Goal: Information Seeking & Learning: Learn about a topic

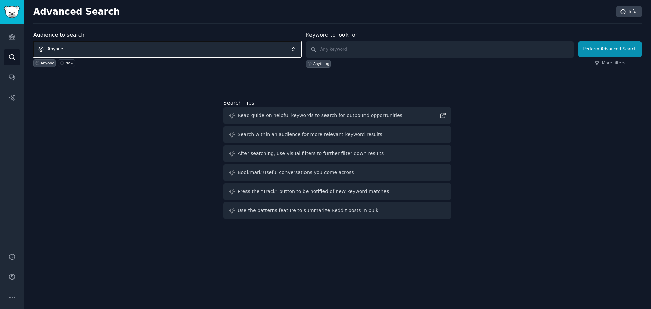
click at [137, 50] on span "Anyone" at bounding box center [167, 49] width 268 height 16
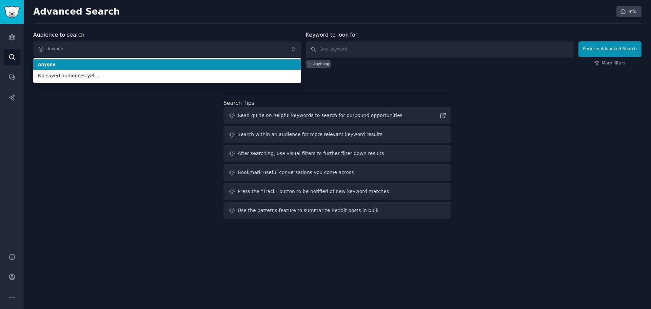
click at [102, 65] on span "Anyone" at bounding box center [167, 65] width 258 height 6
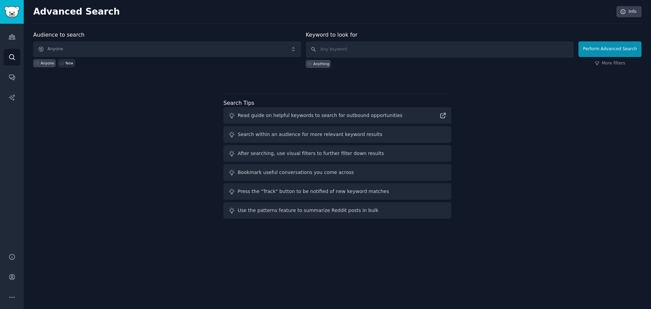
click at [65, 64] on div "New" at bounding box center [69, 63] width 8 height 5
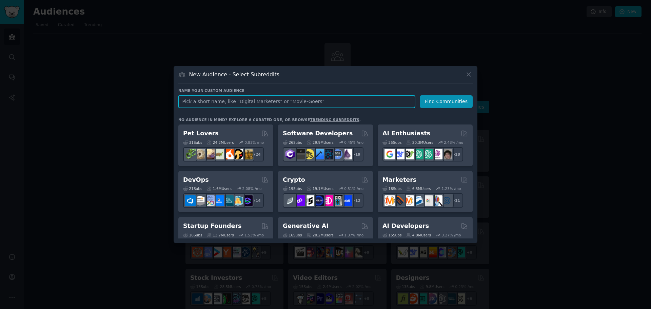
click at [212, 102] on input "text" at bounding box center [296, 101] width 237 height 13
paste input "Digital Natives"
type input "Digital Natives"
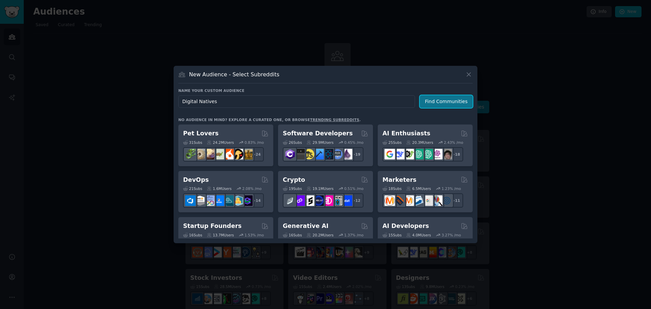
click at [443, 104] on button "Find Communities" at bounding box center [446, 101] width 53 height 13
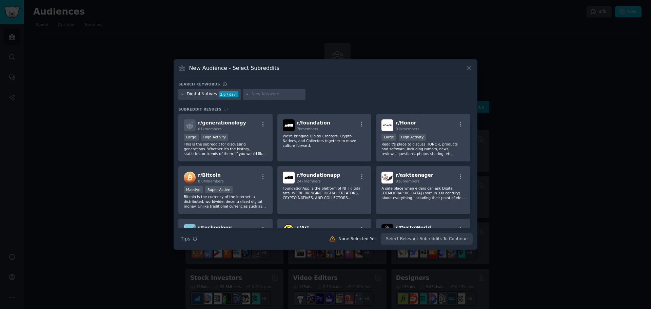
click at [258, 92] on input "text" at bounding box center [278, 94] width 52 height 6
paste input "couples app boring"
type input "couples app boring"
click at [246, 94] on icon at bounding box center [248, 95] width 4 height 4
click at [288, 94] on input "couples app boring" at bounding box center [278, 95] width 52 height 6
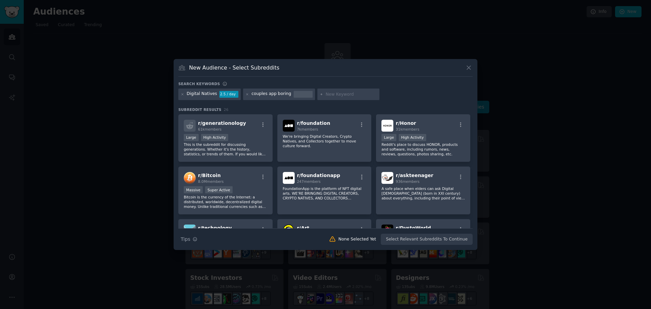
click at [326, 96] on input "text" at bounding box center [352, 95] width 52 height 6
paste input "relationship quiz tired"
type input "relationship quiz tired"
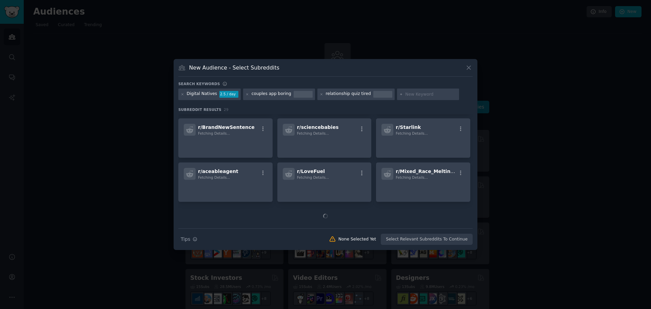
scroll to position [199, 0]
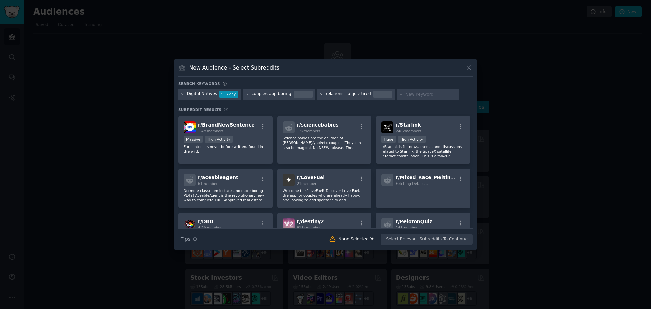
click at [321, 93] on icon at bounding box center [322, 94] width 2 height 2
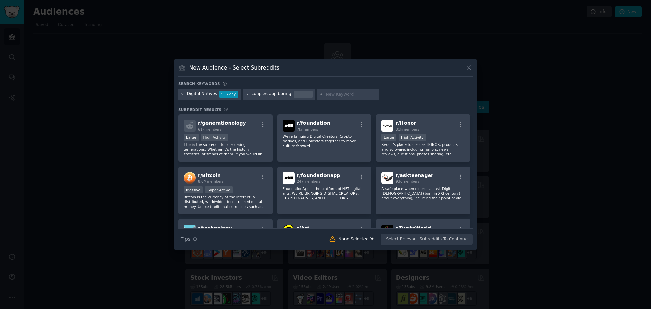
click at [246, 95] on icon at bounding box center [248, 95] width 4 height 4
click at [471, 67] on icon at bounding box center [468, 67] width 7 height 7
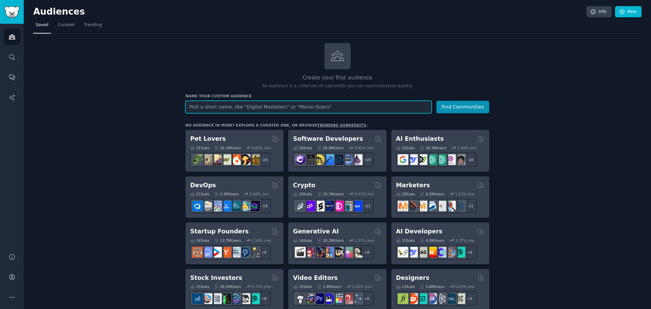
click at [196, 110] on input "text" at bounding box center [309, 107] width 246 height 13
click at [58, 28] on span "Curated" at bounding box center [66, 25] width 17 height 6
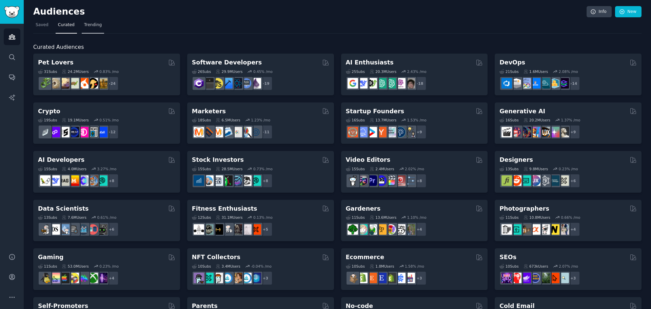
click at [89, 23] on span "Trending" at bounding box center [93, 25] width 18 height 6
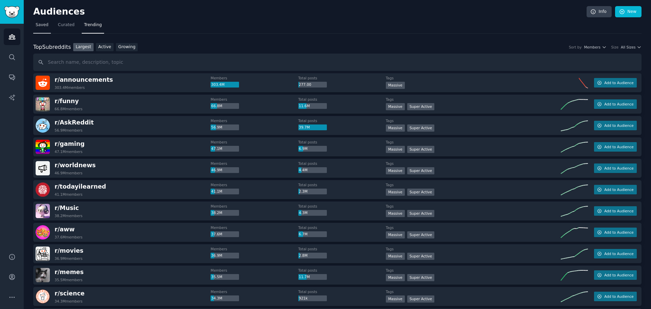
click at [43, 24] on span "Saved" at bounding box center [42, 25] width 13 height 6
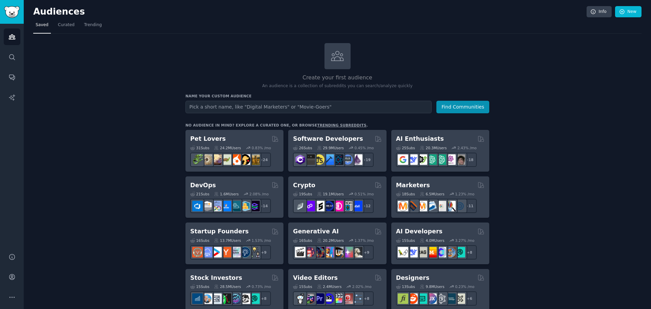
type input "relationship quiz tired"
click at [387, 104] on input "Digital Natives" at bounding box center [309, 107] width 246 height 13
type input "Digital Natives"
click at [451, 106] on button "Find Communities" at bounding box center [463, 107] width 53 height 13
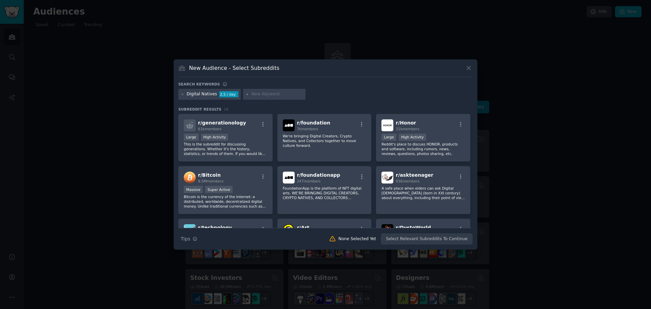
click at [277, 94] on input "text" at bounding box center [278, 94] width 52 height 6
type input "r"
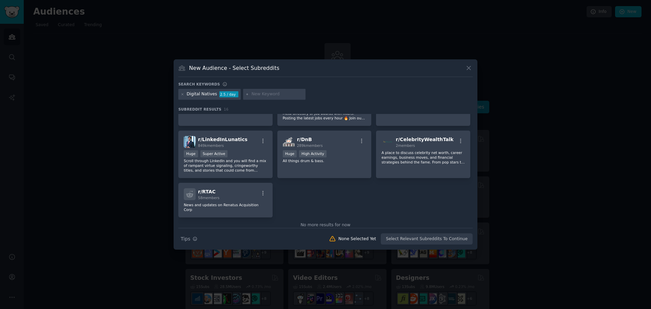
scroll to position [201, 0]
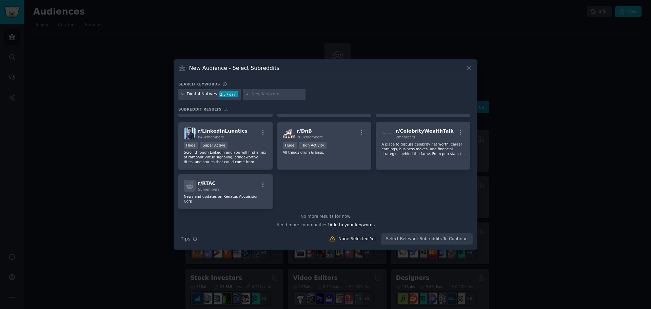
click at [212, 95] on div "Digital Natives" at bounding box center [202, 94] width 31 height 6
drag, startPoint x: 214, startPoint y: 95, endPoint x: 181, endPoint y: 94, distance: 32.9
click at [181, 94] on div "Digital Natives 2.5 / day" at bounding box center [209, 94] width 62 height 11
click at [181, 94] on icon at bounding box center [183, 95] width 4 height 4
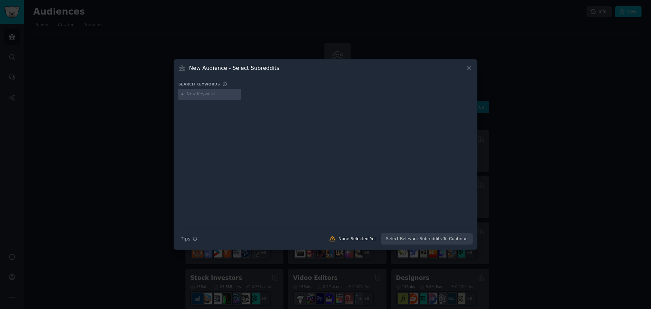
click at [199, 96] on input "text" at bounding box center [213, 94] width 52 height 6
type input "relationship"
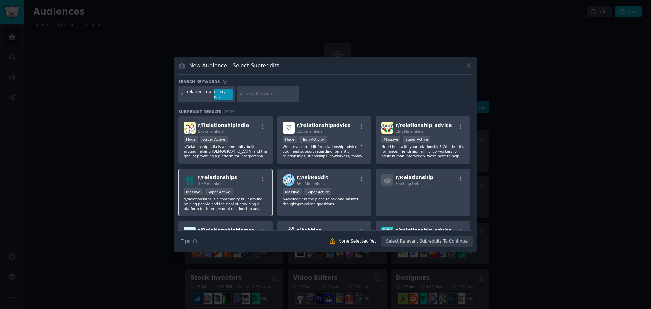
click at [232, 177] on div "r/ relationships 3.6M members" at bounding box center [225, 180] width 83 height 12
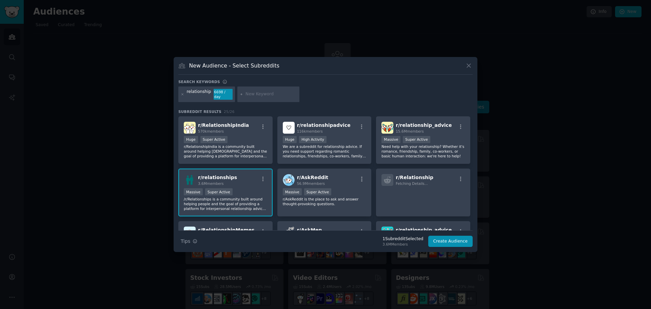
click at [258, 95] on input "text" at bounding box center [272, 94] width 52 height 6
click at [180, 91] on div "relationship 6698 / day" at bounding box center [206, 94] width 57 height 16
click at [182, 93] on icon at bounding box center [183, 95] width 4 height 4
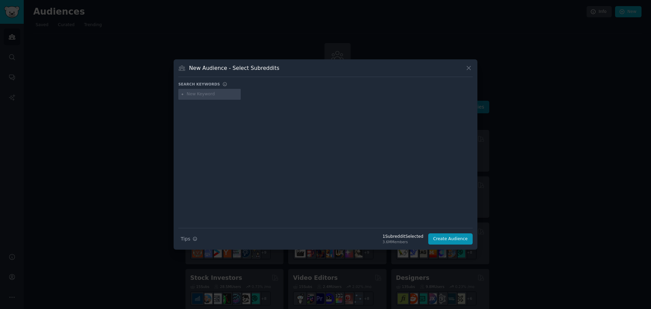
click at [196, 94] on input "text" at bounding box center [213, 94] width 52 height 6
type input "relationships"
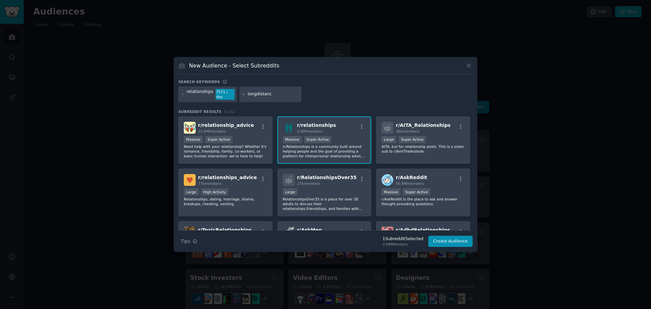
type input "longdistance"
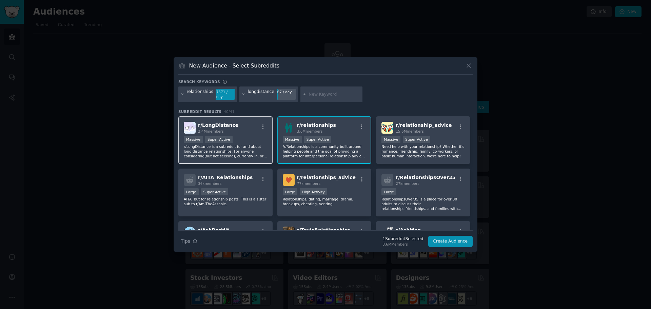
click at [242, 129] on div "r/ LongDistance 2.4M members" at bounding box center [225, 128] width 83 height 12
click at [309, 94] on input "text" at bounding box center [335, 95] width 52 height 6
type input "marriage"
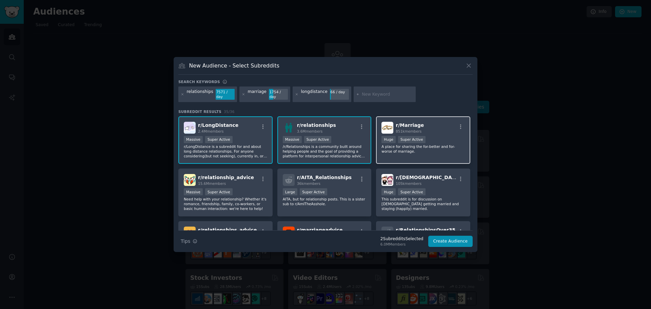
click at [409, 123] on span "r/ Marriage" at bounding box center [410, 124] width 28 height 5
click at [375, 93] on input "text" at bounding box center [388, 95] width 52 height 6
type input "dating advice"
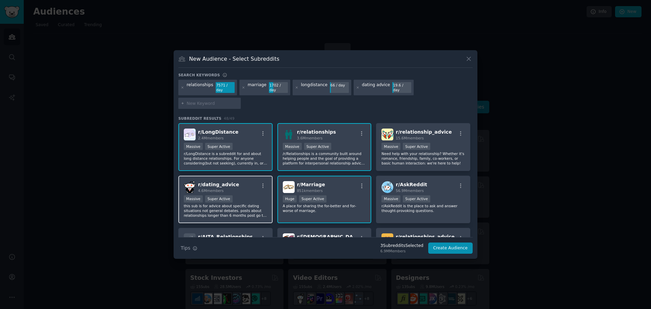
click at [239, 181] on div "r/ dating_advice 4.6M members" at bounding box center [225, 187] width 83 height 12
click at [238, 101] on input "text" at bounding box center [213, 104] width 52 height 6
type input "relationship advice"
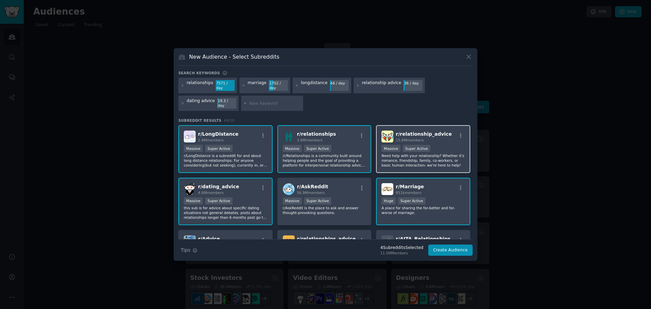
click at [441, 139] on div "r/ relationship_advice 15.6M members Massive Super Active Need help with your r…" at bounding box center [423, 149] width 94 height 48
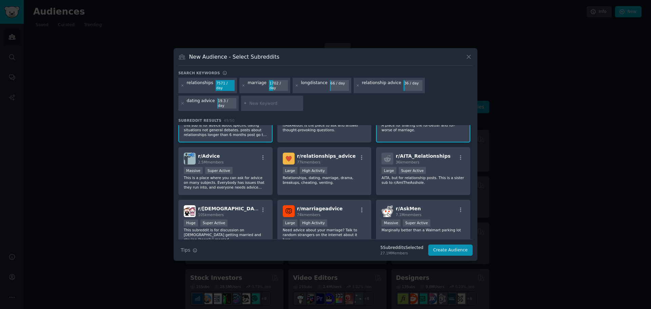
scroll to position [102, 0]
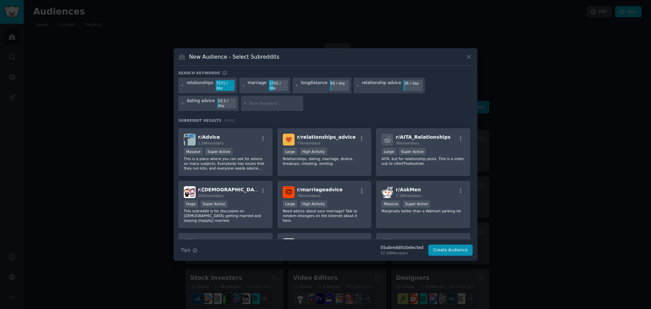
click at [249, 101] on input "text" at bounding box center [275, 104] width 52 height 6
type input "deadbedrooms"
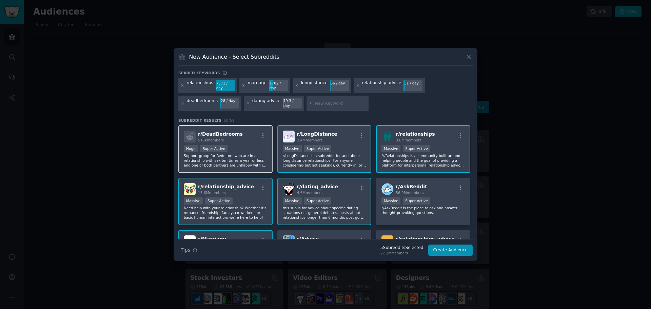
click at [236, 137] on div "r/ DeadBedrooms 515k members" at bounding box center [225, 137] width 83 height 12
click at [462, 247] on button "Create Audience" at bounding box center [450, 251] width 45 height 12
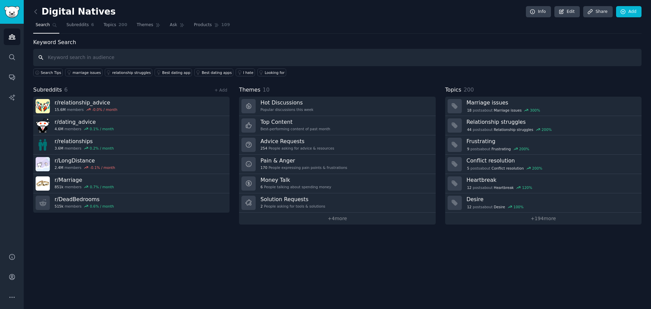
click at [105, 58] on input "text" at bounding box center [337, 57] width 609 height 17
paste input "couples app boring"
type input "couples app boring"
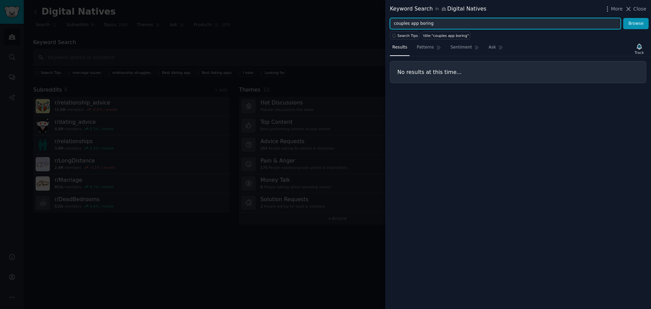
drag, startPoint x: 437, startPoint y: 24, endPoint x: 374, endPoint y: 23, distance: 63.1
click at [374, 23] on div "Keyword Search in Digital Natives More Close couples app boring Browse Search T…" at bounding box center [325, 154] width 651 height 309
paste input "relationship quiz tired"
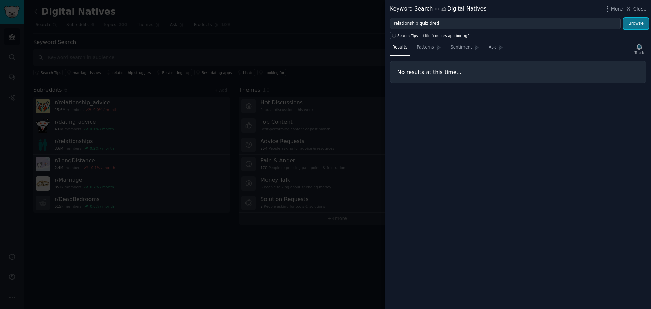
click at [638, 26] on button "Browse" at bounding box center [635, 24] width 25 height 12
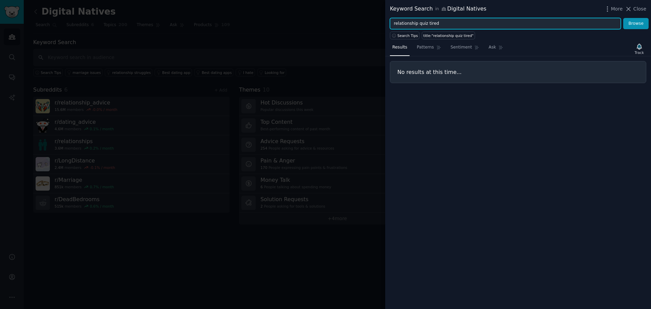
drag, startPoint x: 441, startPoint y: 26, endPoint x: 370, endPoint y: 22, distance: 71.0
click at [370, 22] on div "Keyword Search in Digital Natives More Close relationship quiz tired Browse Sea…" at bounding box center [325, 154] width 651 height 309
paste input "better than Pa"
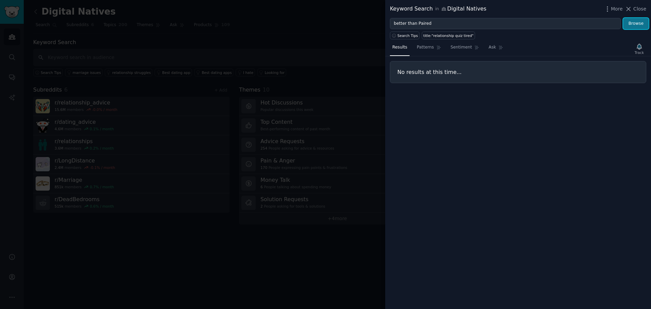
click at [636, 26] on button "Browse" at bounding box center [635, 24] width 25 height 12
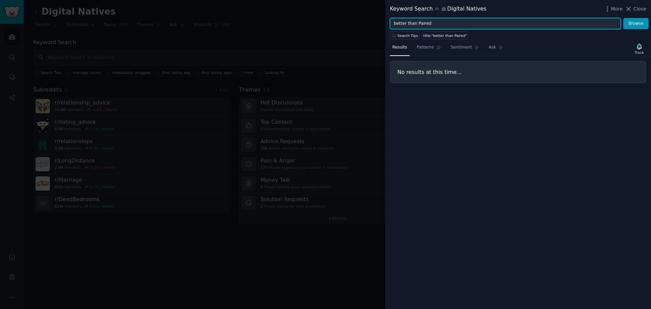
drag, startPoint x: 444, startPoint y: 23, endPoint x: 322, endPoint y: 23, distance: 122.1
click at [322, 23] on div "Keyword Search in Digital Natives More Close better than Paired Browse Search T…" at bounding box center [325, 154] width 651 height 309
paste input "couples app homework"
click at [623, 18] on button "Browse" at bounding box center [635, 24] width 25 height 12
drag, startPoint x: 450, startPoint y: 24, endPoint x: 361, endPoint y: 23, distance: 89.9
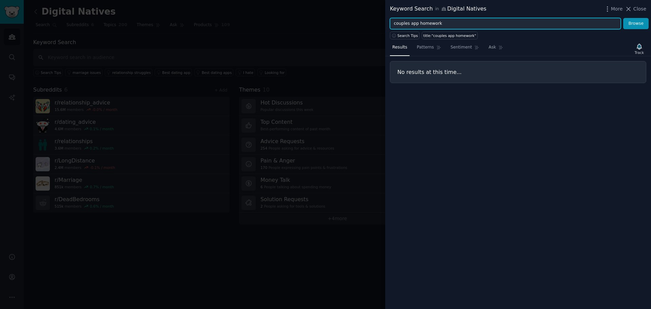
click at [361, 23] on div "Keyword Search in Digital Natives More Close couples app homework Browse Search…" at bounding box center [325, 154] width 651 height 309
paste input "relationship app repetitive"
type input "relationship app repetitive"
click at [623, 18] on button "Browse" at bounding box center [635, 24] width 25 height 12
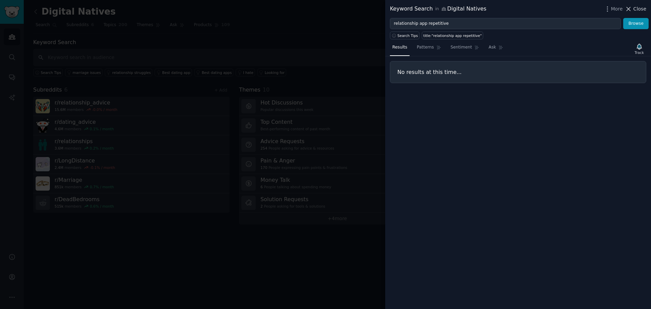
click at [640, 7] on span "Close" at bounding box center [640, 8] width 13 height 7
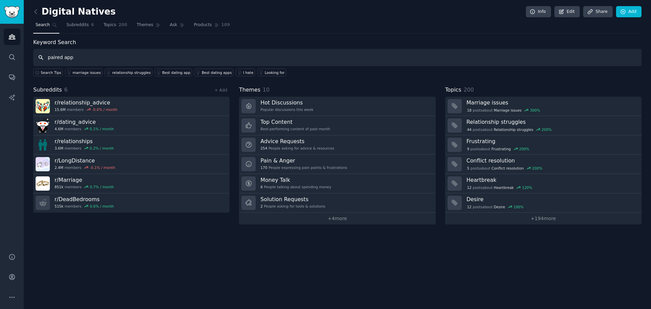
type input "paired app"
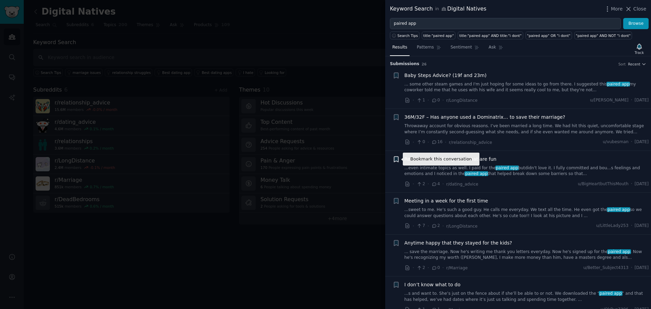
click at [396, 159] on icon "button" at bounding box center [396, 158] width 4 height 5
type input "Relationship apps that are fun"
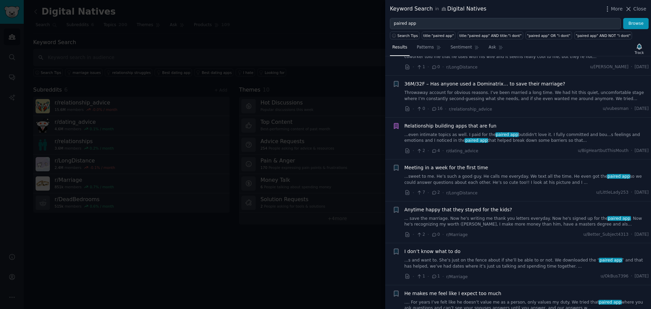
scroll to position [34, 0]
click at [397, 165] on icon "button" at bounding box center [396, 167] width 4 height 5
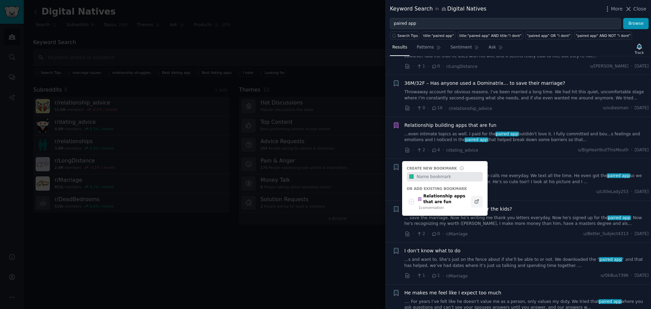
click at [477, 201] on icon at bounding box center [477, 201] width 5 height 5
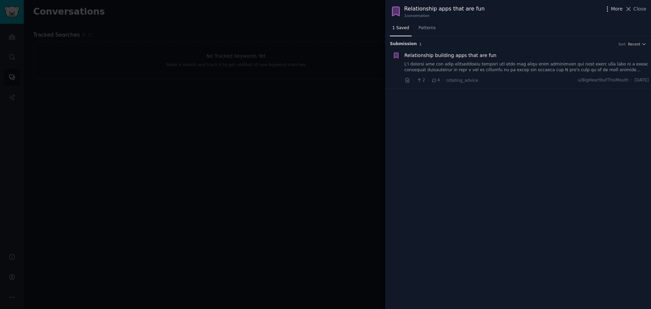
click at [609, 11] on icon "button" at bounding box center [607, 8] width 7 height 7
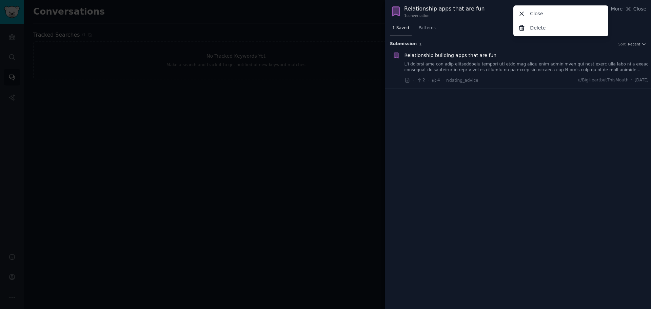
click at [483, 26] on div "1 Saved Patterns" at bounding box center [518, 30] width 266 height 14
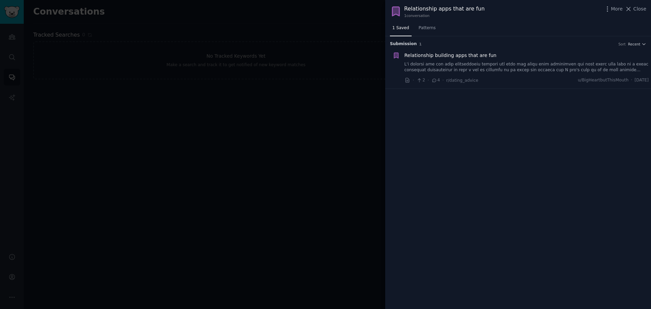
click at [440, 11] on div "Relationship apps that are fun" at bounding box center [444, 9] width 81 height 8
click at [174, 109] on div at bounding box center [325, 154] width 651 height 309
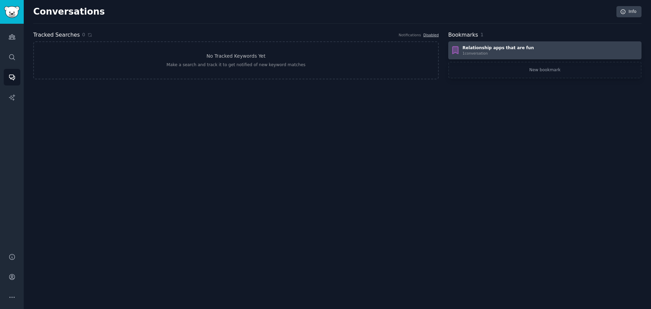
click at [479, 50] on div "Relationship apps that are fun" at bounding box center [499, 48] width 72 height 6
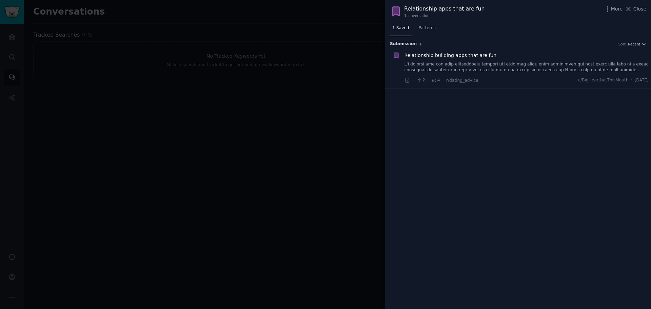
click at [277, 138] on div at bounding box center [325, 154] width 651 height 309
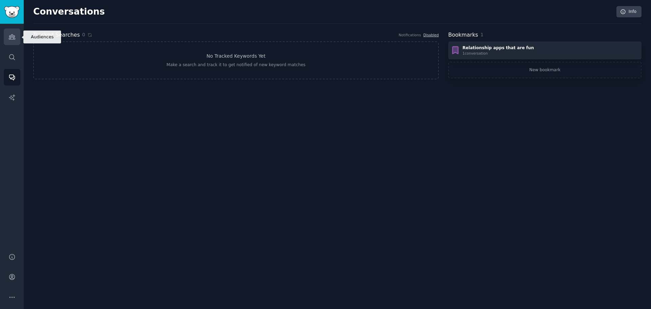
click at [12, 38] on icon "Sidebar" at bounding box center [11, 36] width 7 height 7
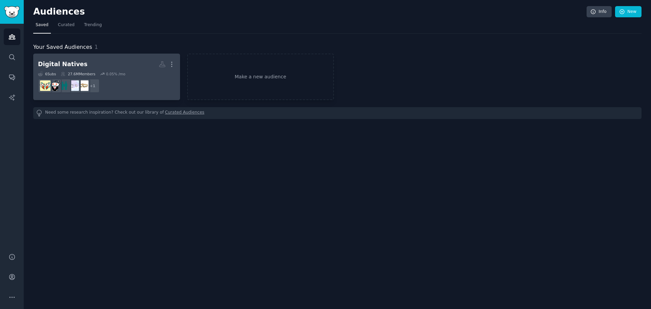
click at [107, 66] on h2 "Digital Natives More" at bounding box center [106, 64] width 137 height 12
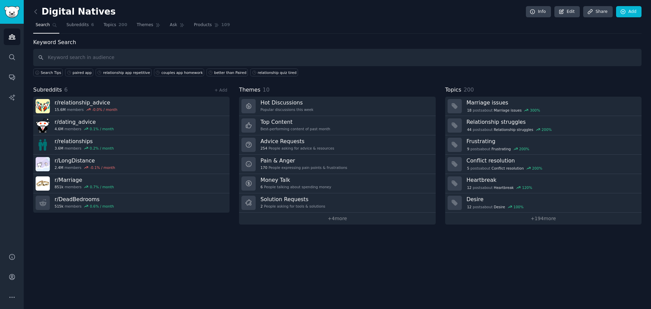
click at [113, 56] on input "text" at bounding box center [337, 57] width 609 height 17
type input "paired"
click at [10, 99] on icon "Sidebar" at bounding box center [11, 97] width 7 height 7
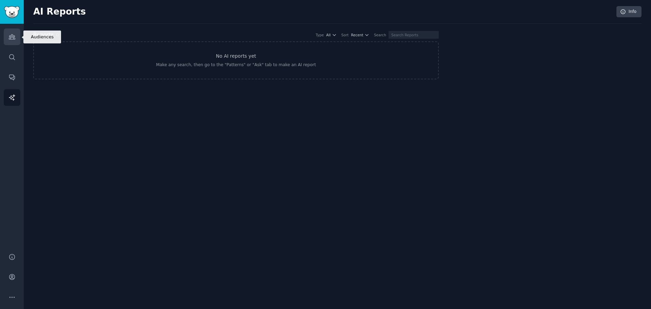
click at [15, 38] on icon "Sidebar" at bounding box center [11, 36] width 7 height 7
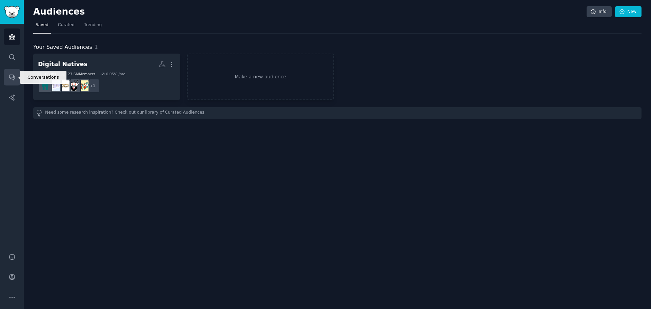
click at [15, 77] on icon "Sidebar" at bounding box center [11, 77] width 7 height 7
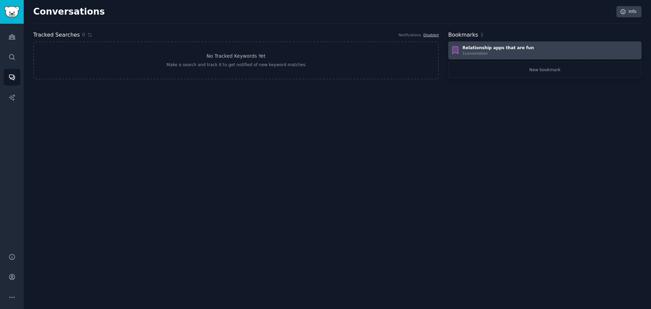
click at [472, 51] on div "1 conversation" at bounding box center [499, 53] width 72 height 5
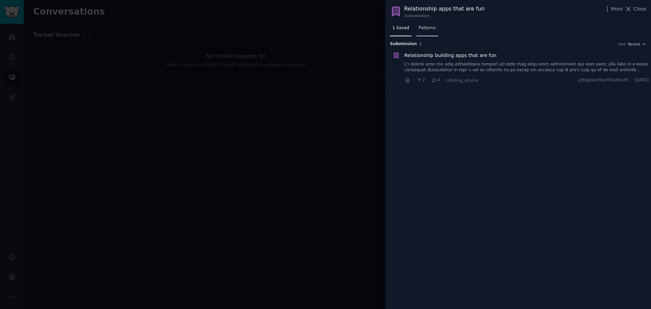
click at [429, 29] on span "Patterns" at bounding box center [427, 28] width 17 height 6
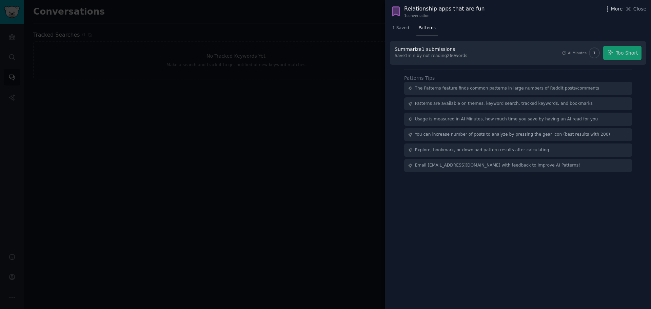
click at [614, 7] on span "More" at bounding box center [617, 8] width 12 height 7
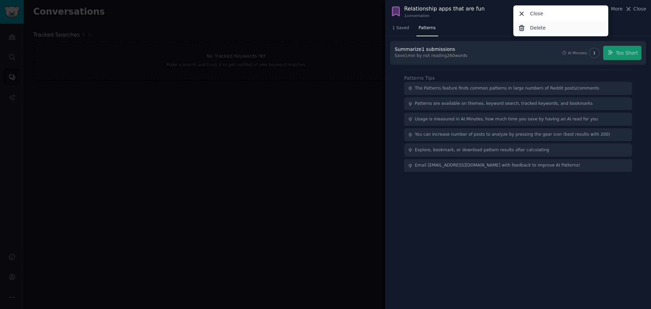
click at [543, 30] on p "Delete" at bounding box center [538, 27] width 16 height 7
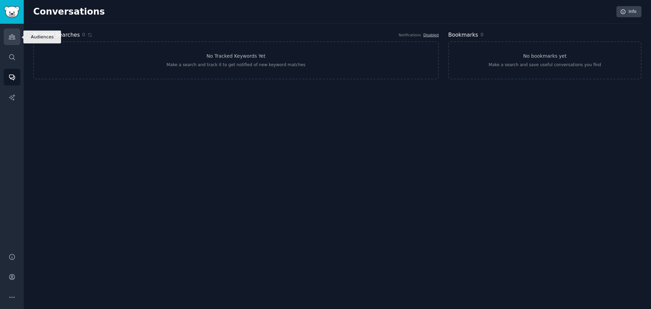
click at [13, 40] on icon "Sidebar" at bounding box center [11, 36] width 7 height 7
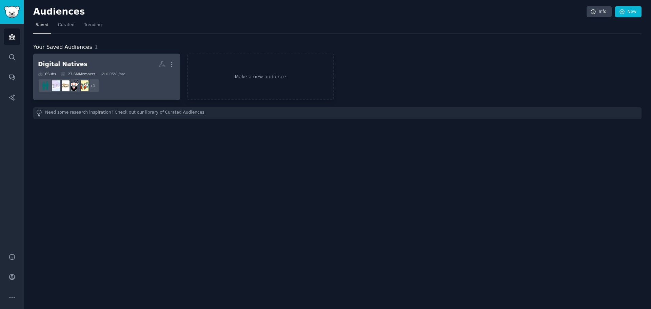
click at [116, 66] on h2 "Digital Natives More" at bounding box center [106, 64] width 137 height 12
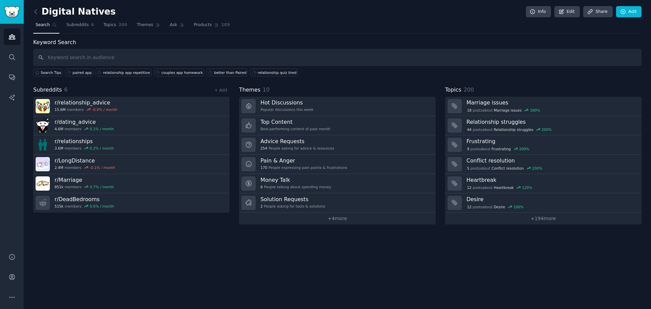
click at [120, 59] on input "text" at bounding box center [337, 57] width 609 height 17
type input "paired app"
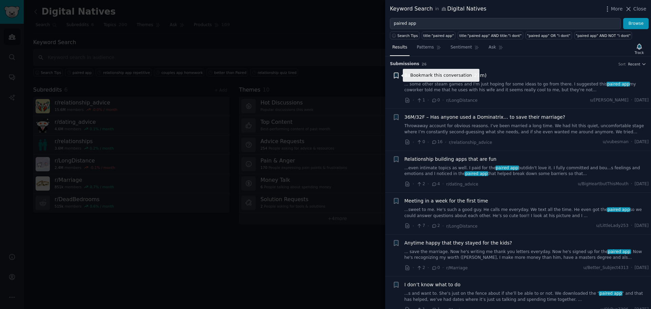
click at [396, 75] on icon "button" at bounding box center [396, 75] width 4 height 5
click at [426, 85] on input "text" at bounding box center [449, 84] width 67 height 9
type input "paired app"
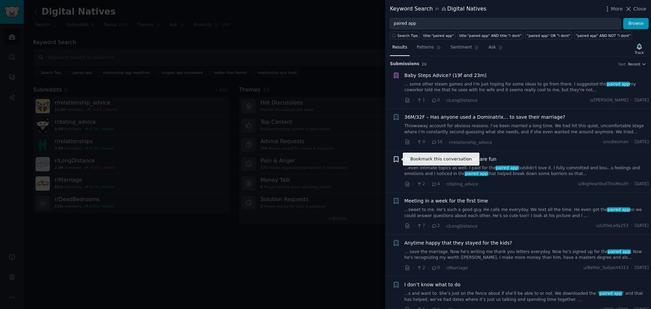
click at [395, 160] on icon "button" at bounding box center [396, 158] width 4 height 5
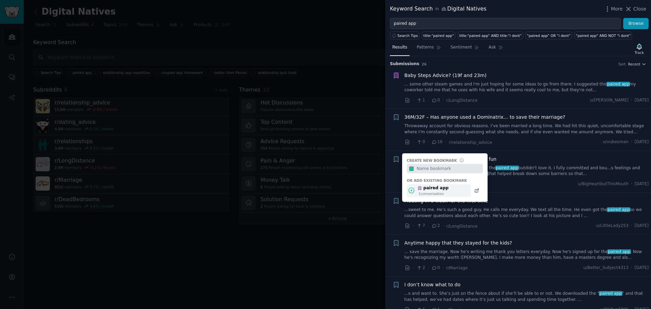
click at [433, 188] on div "paired app" at bounding box center [433, 188] width 31 height 6
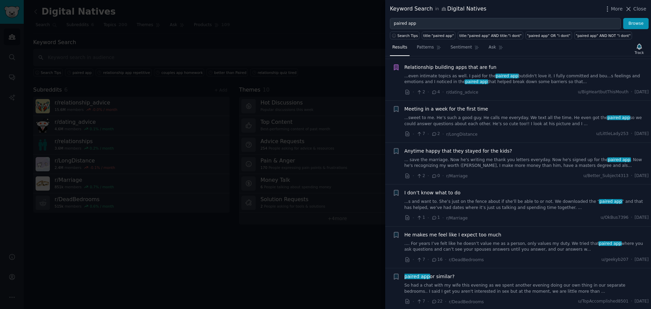
scroll to position [102, 0]
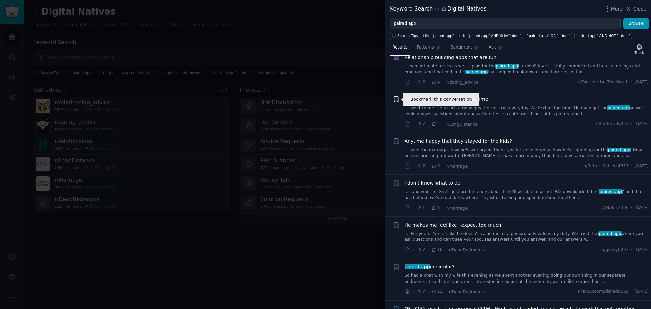
click at [396, 99] on icon "button" at bounding box center [396, 99] width 4 height 5
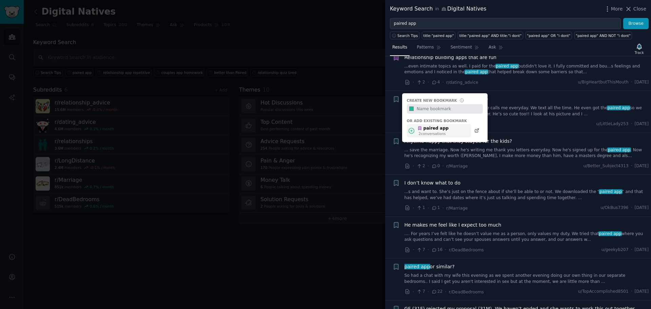
click at [435, 129] on div "paired app" at bounding box center [433, 129] width 31 height 6
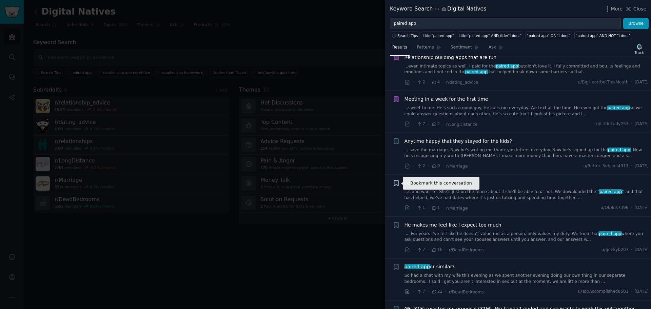
click at [396, 182] on icon "button" at bounding box center [396, 182] width 4 height 5
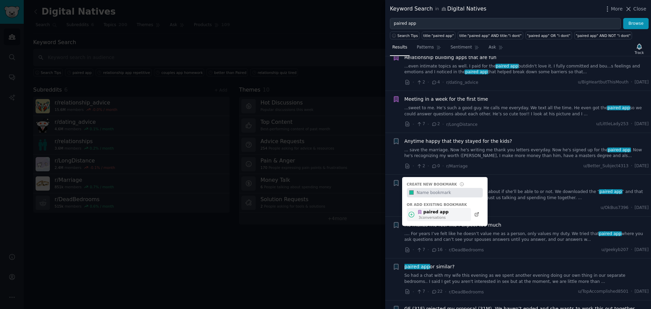
click at [436, 213] on div "paired app" at bounding box center [433, 212] width 31 height 6
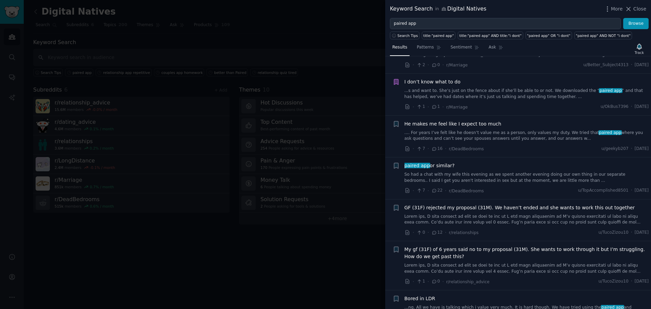
scroll to position [204, 0]
click at [396, 164] on icon "button" at bounding box center [396, 164] width 4 height 5
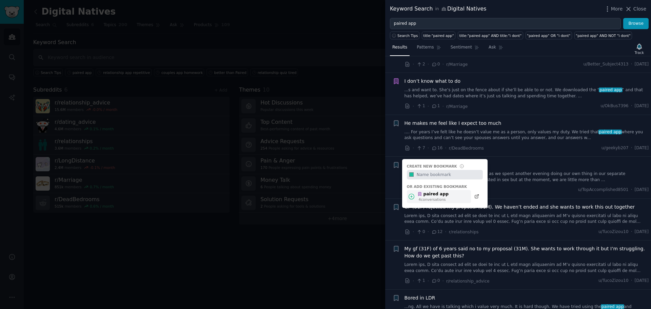
click at [433, 196] on div "paired app" at bounding box center [433, 194] width 31 height 6
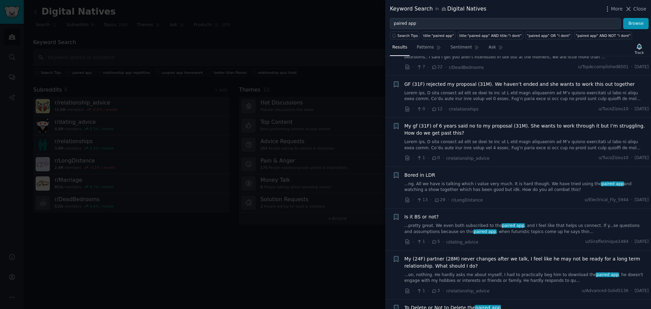
scroll to position [339, 0]
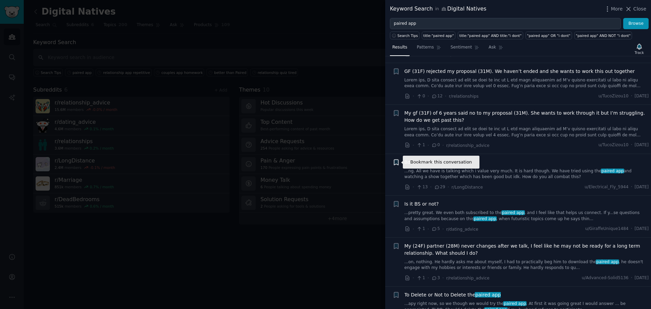
click at [395, 162] on icon "button" at bounding box center [396, 161] width 4 height 5
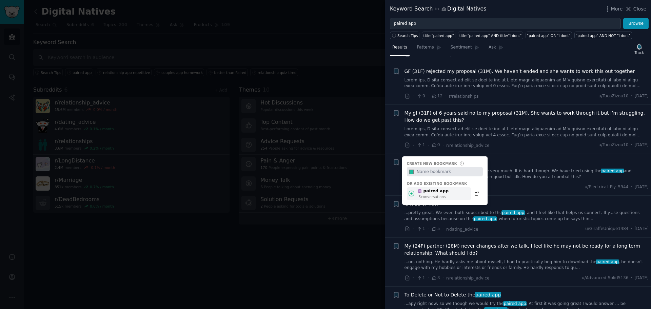
click at [426, 192] on div "paired app" at bounding box center [433, 191] width 31 height 6
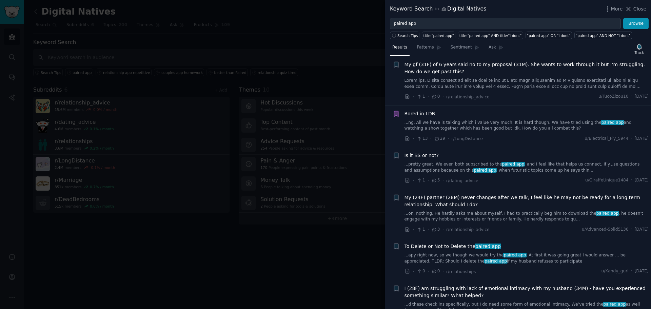
scroll to position [407, 0]
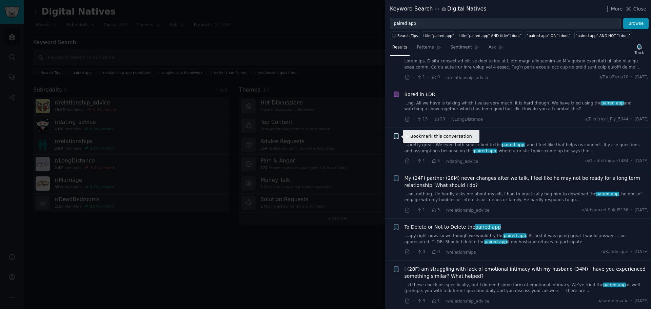
click at [396, 135] on icon "button" at bounding box center [396, 136] width 4 height 5
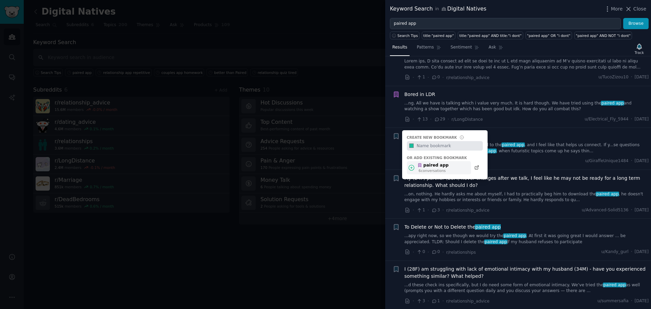
click at [442, 167] on div "paired app" at bounding box center [433, 165] width 31 height 6
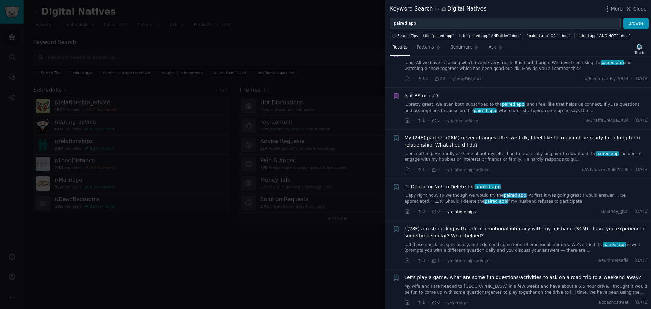
scroll to position [475, 0]
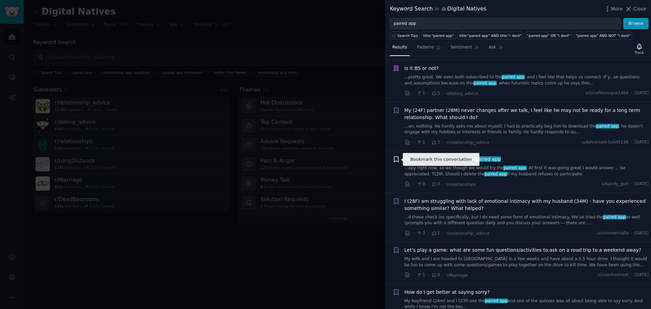
click at [395, 159] on icon "button" at bounding box center [396, 159] width 4 height 5
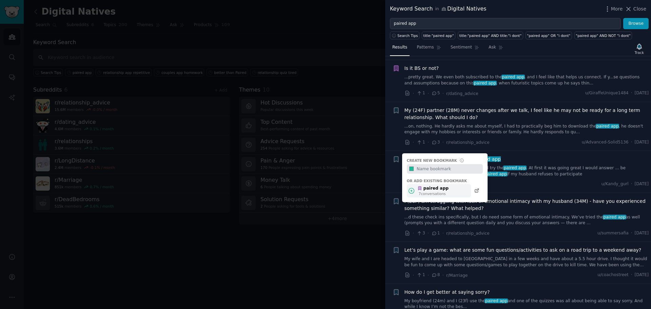
click at [442, 191] on div "paired app" at bounding box center [433, 189] width 31 height 6
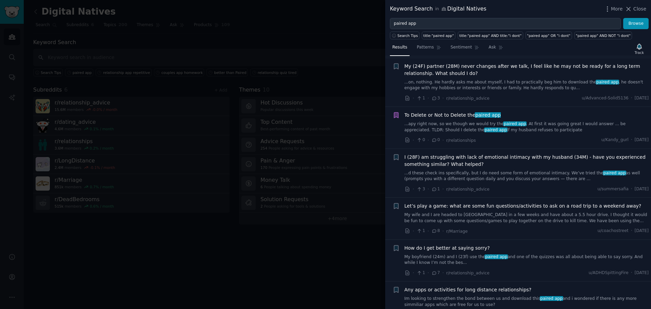
scroll to position [543, 0]
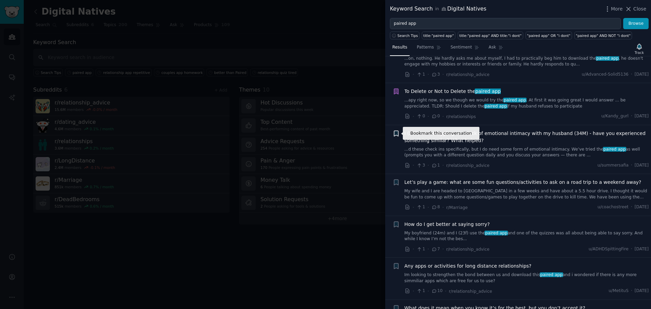
click at [397, 131] on icon "button" at bounding box center [396, 133] width 4 height 5
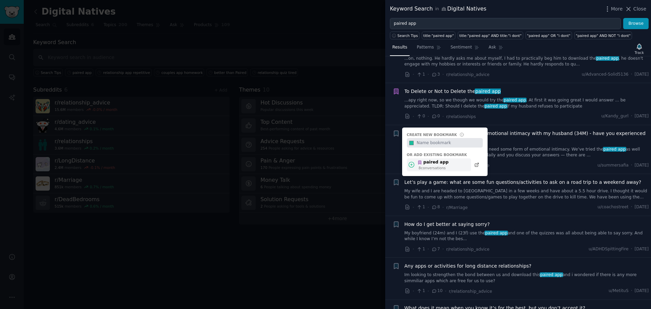
click at [448, 164] on div "paired app 8 conversation s" at bounding box center [439, 164] width 64 height 13
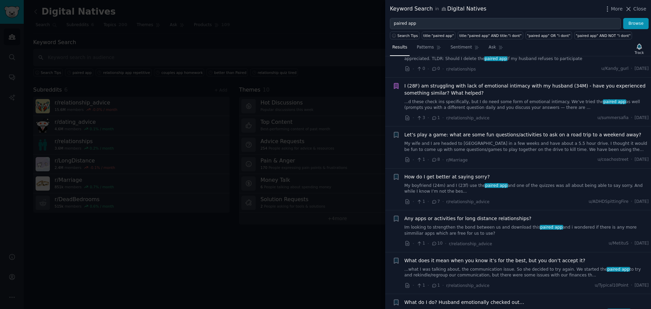
scroll to position [611, 0]
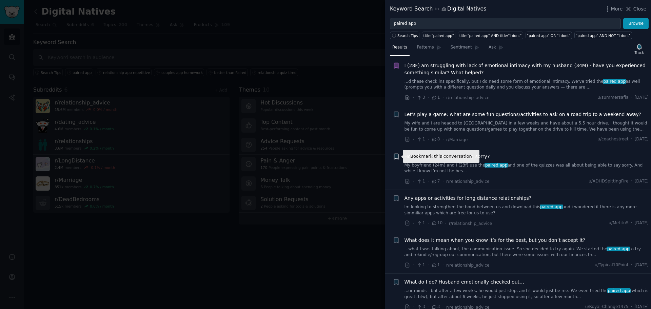
click at [398, 157] on icon "button" at bounding box center [396, 156] width 4 height 5
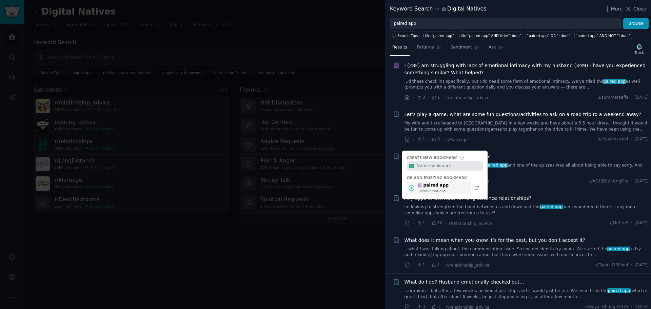
click at [441, 186] on div "paired app" at bounding box center [433, 185] width 31 height 6
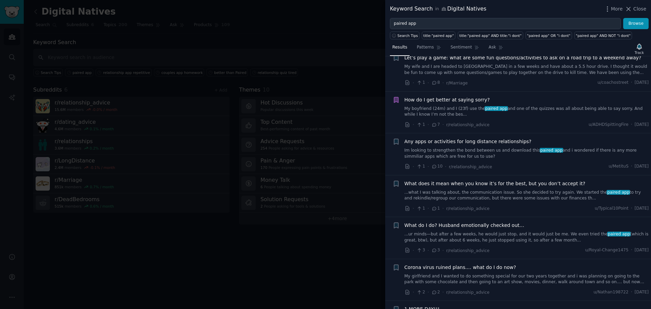
scroll to position [678, 0]
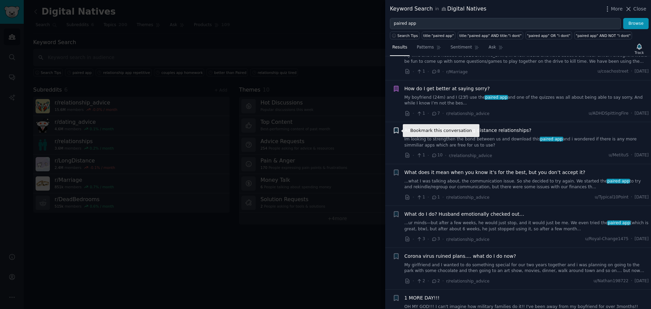
click at [393, 130] on icon "button" at bounding box center [396, 130] width 7 height 7
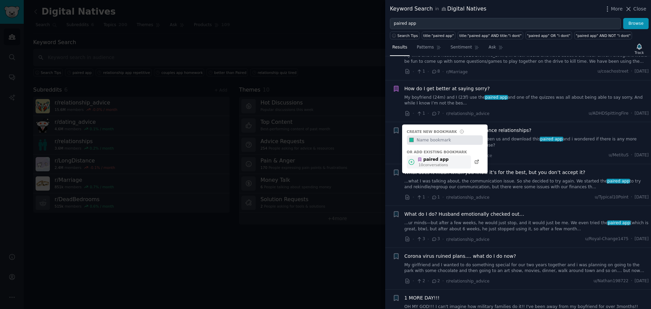
click at [439, 163] on div "10 conversation s" at bounding box center [434, 164] width 30 height 5
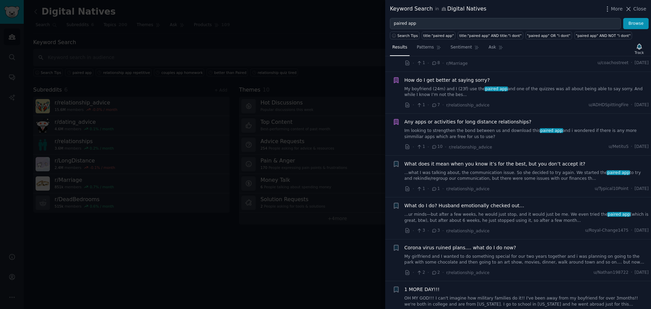
scroll to position [712, 0]
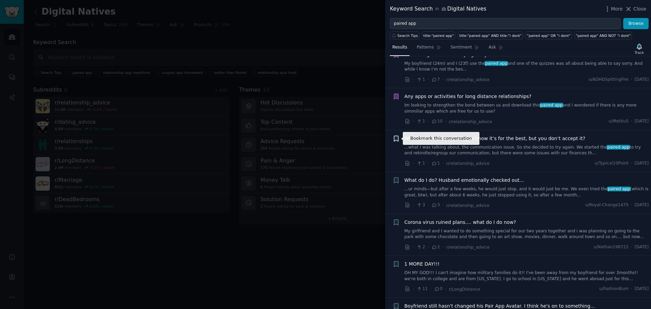
click at [397, 139] on icon "button" at bounding box center [396, 138] width 4 height 5
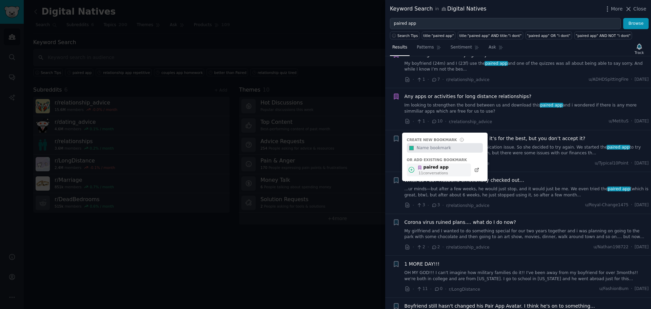
click at [435, 167] on div "paired app" at bounding box center [433, 168] width 31 height 6
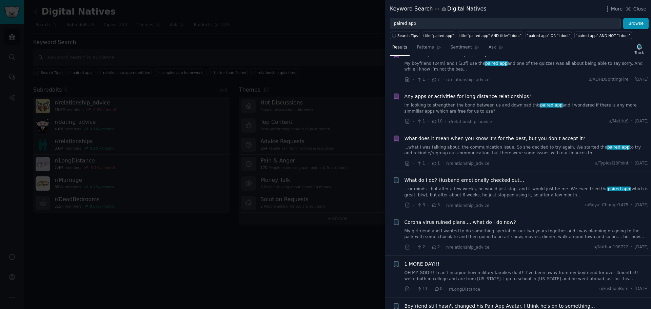
scroll to position [746, 0]
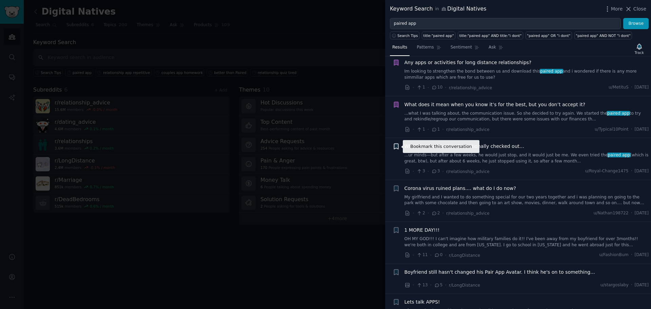
click at [396, 145] on icon "button" at bounding box center [396, 146] width 4 height 5
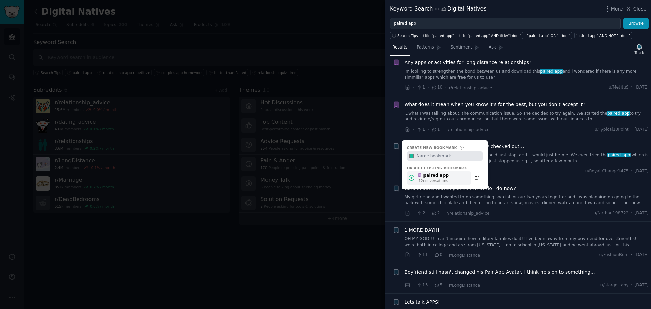
click at [435, 177] on div "paired app" at bounding box center [433, 176] width 31 height 6
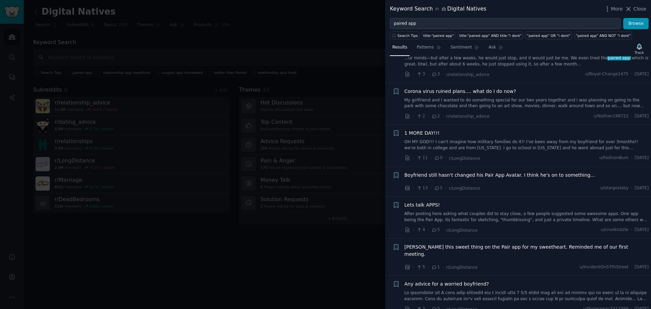
scroll to position [845, 0]
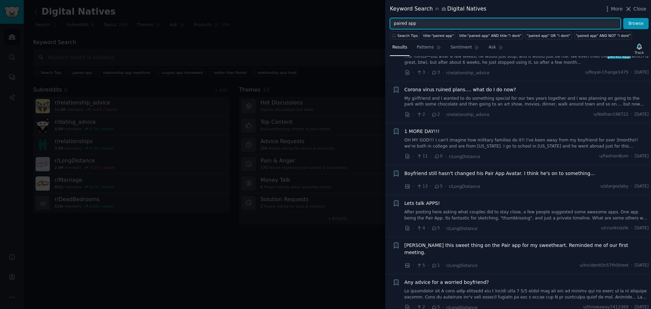
drag, startPoint x: 405, startPoint y: 26, endPoint x: 368, endPoint y: 25, distance: 37.3
click at [368, 25] on div "Keyword Search in Digital Natives More Close paired app Browse Search Tips titl…" at bounding box center [325, 154] width 651 height 309
click at [623, 18] on button "Browse" at bounding box center [635, 24] width 25 height 12
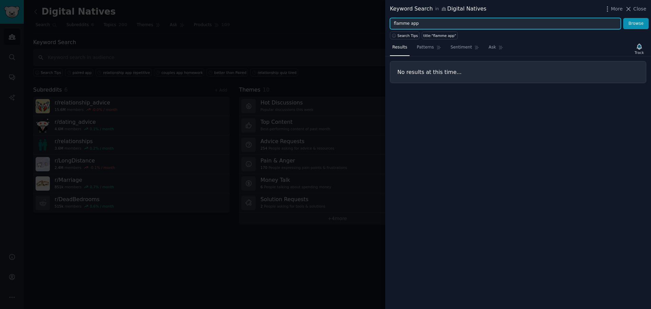
drag, startPoint x: 433, startPoint y: 24, endPoint x: 375, endPoint y: 25, distance: 58.0
click at [375, 25] on div "Keyword Search in Digital Natives More Close flamme app Browse Search Tips titl…" at bounding box center [325, 154] width 651 height 309
type input "paired app"
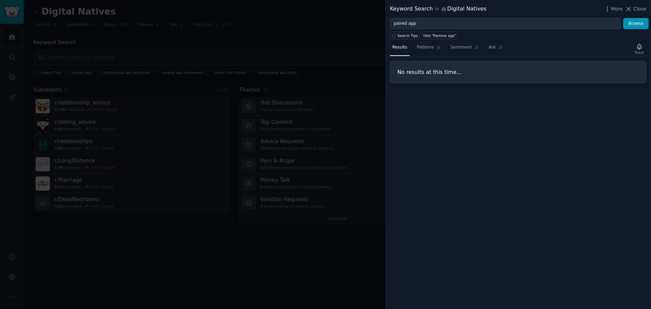
click at [14, 98] on div at bounding box center [325, 154] width 651 height 309
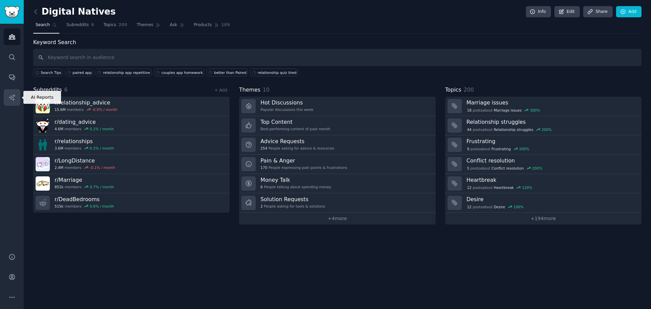
click at [13, 98] on icon "Sidebar" at bounding box center [11, 97] width 7 height 7
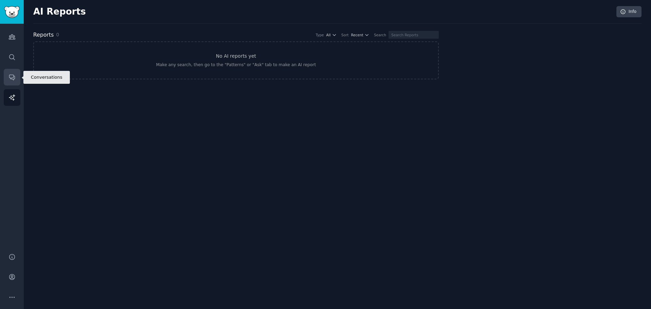
click at [15, 78] on icon "Sidebar" at bounding box center [11, 77] width 5 height 5
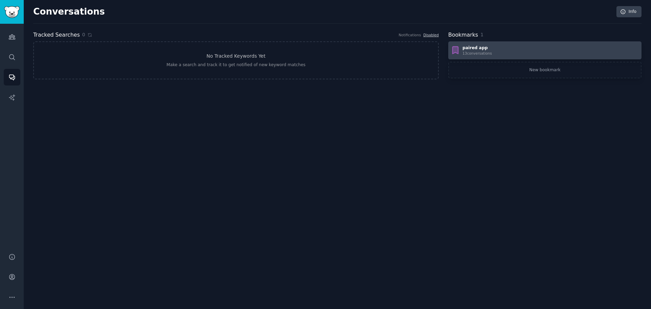
click at [492, 50] on div "paired app 13 conversation s" at bounding box center [545, 50] width 189 height 11
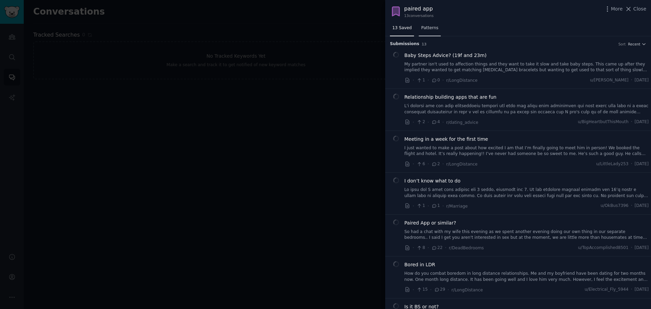
click at [424, 29] on span "Patterns" at bounding box center [429, 28] width 17 height 6
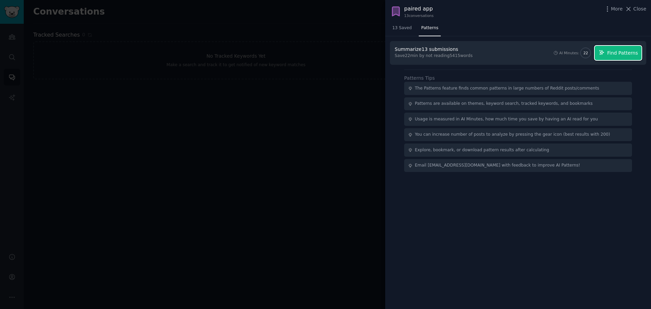
click at [617, 52] on span "Find Patterns" at bounding box center [623, 53] width 31 height 7
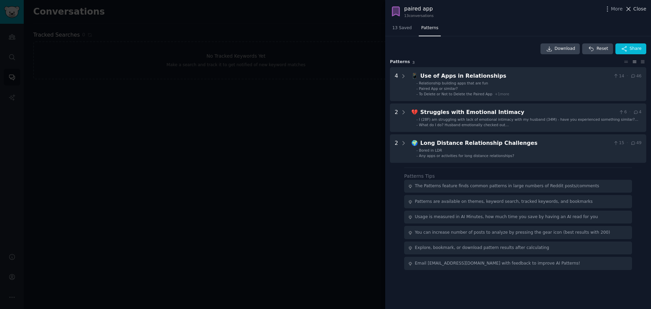
click at [640, 10] on span "Close" at bounding box center [640, 8] width 13 height 7
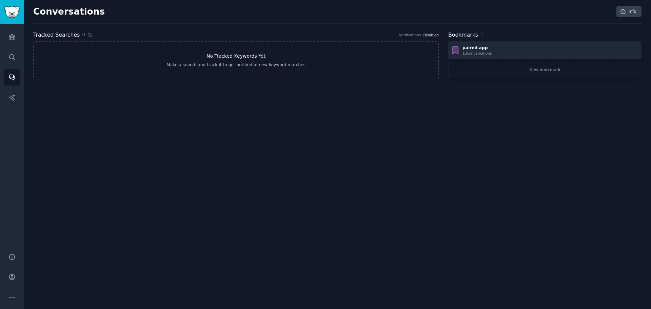
click at [237, 53] on h3 "No Tracked Keywords Yet" at bounding box center [236, 56] width 59 height 7
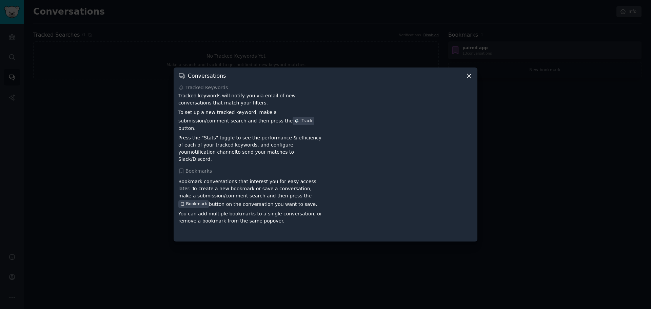
click at [470, 79] on icon at bounding box center [469, 75] width 7 height 7
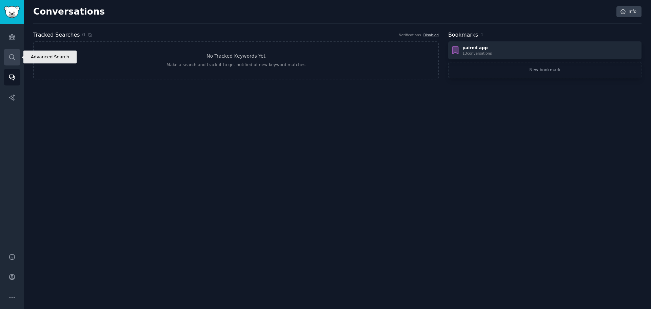
click at [13, 57] on icon "Sidebar" at bounding box center [11, 57] width 7 height 7
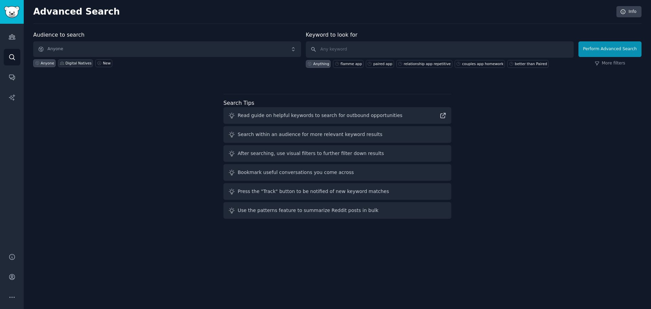
click at [76, 63] on div "Digital Natives" at bounding box center [78, 63] width 26 height 5
click at [347, 50] on input "text" at bounding box center [440, 49] width 268 height 16
paste input "Flamme"
type input "Flamme"
click at [621, 51] on button "Perform Advanced Search" at bounding box center [610, 49] width 63 height 16
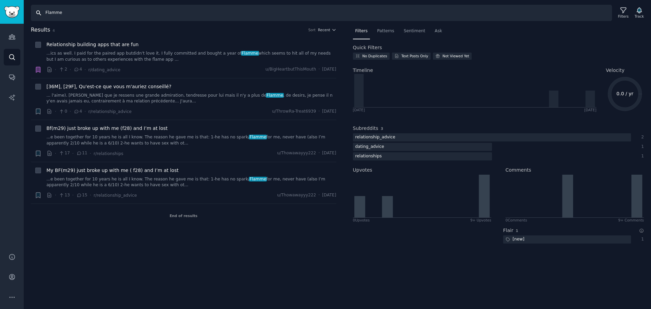
drag, startPoint x: 82, startPoint y: 12, endPoint x: 32, endPoint y: 12, distance: 50.2
click at [32, 12] on input "Flamme" at bounding box center [321, 13] width 581 height 16
type input "agape"
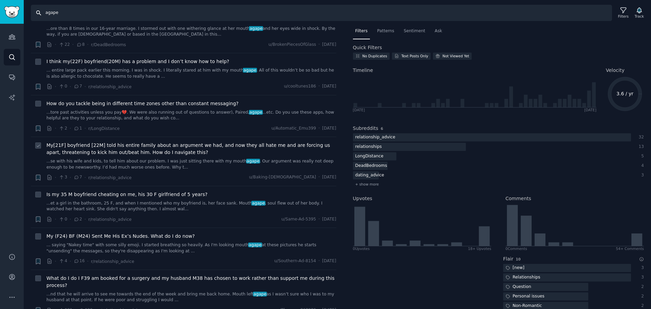
scroll to position [68, 0]
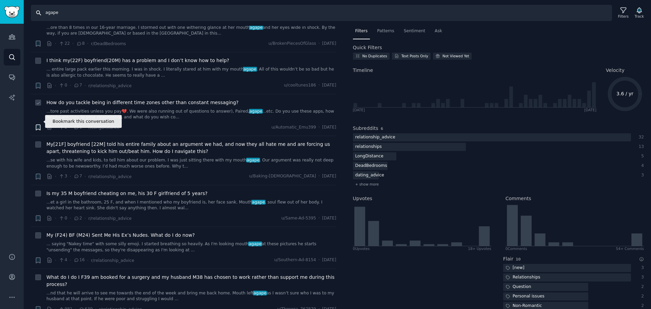
click at [38, 125] on icon "button" at bounding box center [38, 127] width 4 height 5
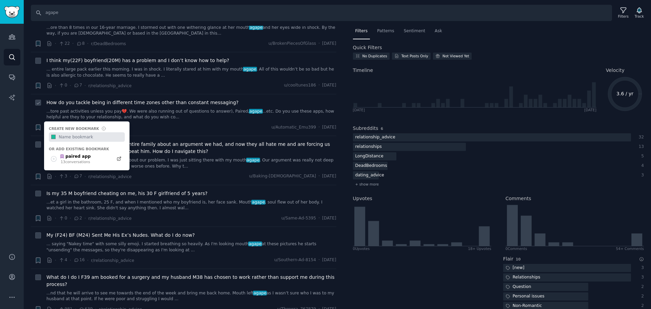
click at [76, 132] on input "text" at bounding box center [91, 136] width 67 height 9
type input "agape app"
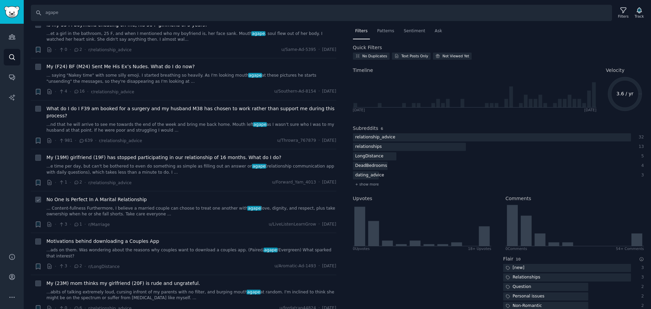
scroll to position [237, 0]
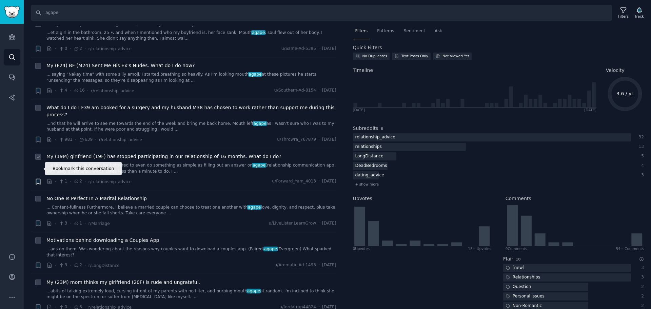
click at [37, 179] on icon "button" at bounding box center [38, 181] width 4 height 5
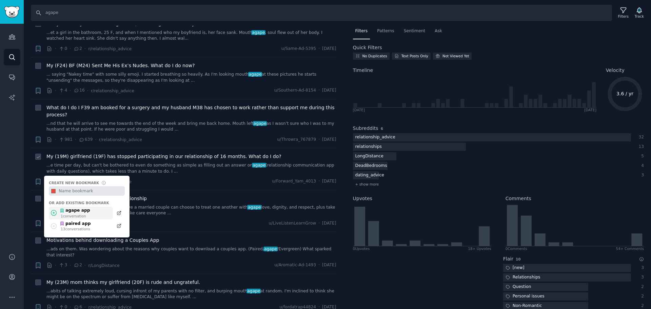
click at [74, 208] on div "agape app" at bounding box center [75, 211] width 31 height 6
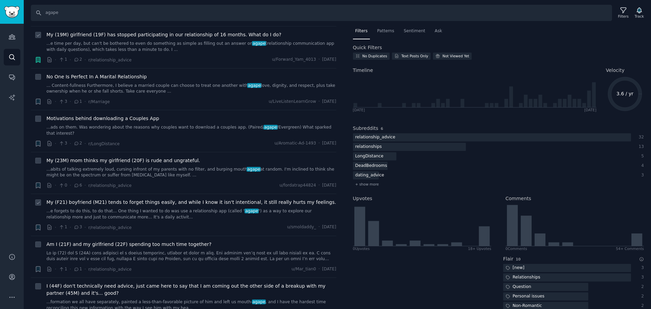
scroll to position [373, 0]
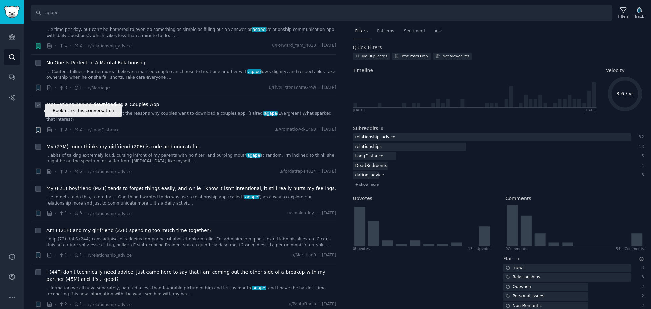
click at [36, 127] on icon "button" at bounding box center [38, 129] width 4 height 5
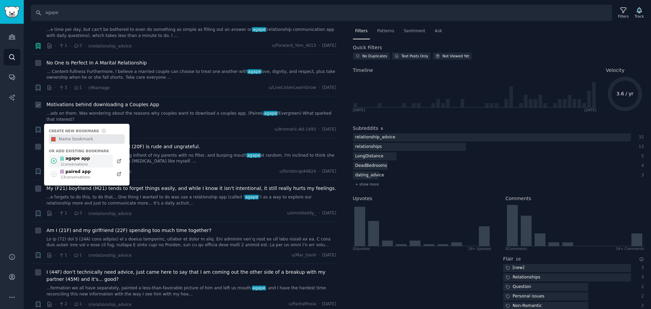
click at [75, 156] on div "agape app" at bounding box center [75, 159] width 31 height 6
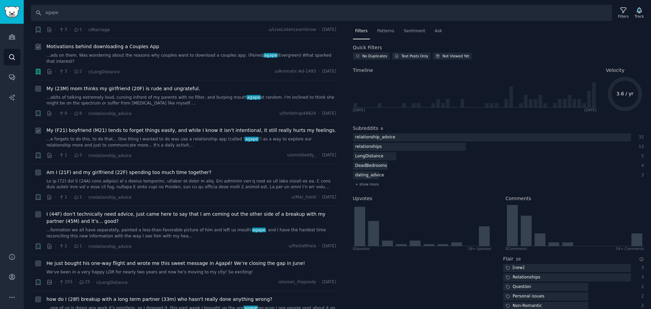
scroll to position [441, 0]
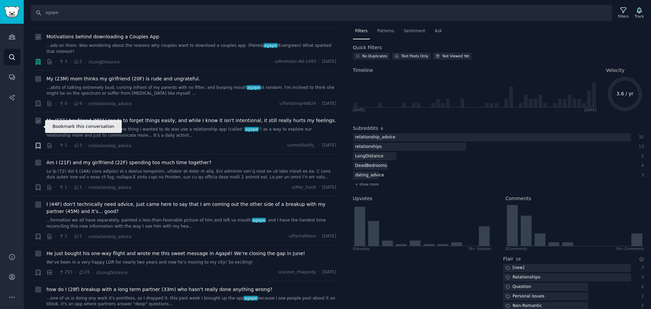
click at [37, 143] on icon "button" at bounding box center [38, 145] width 4 height 5
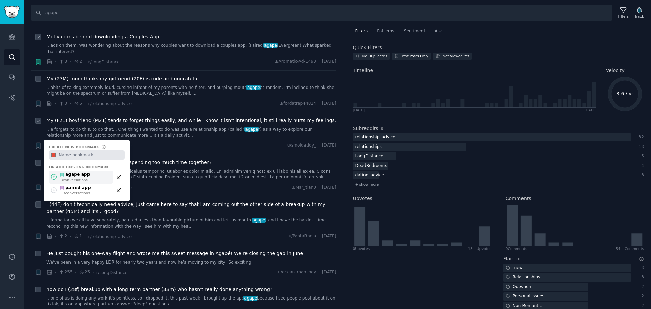
click at [76, 172] on div "agape app" at bounding box center [75, 175] width 31 height 6
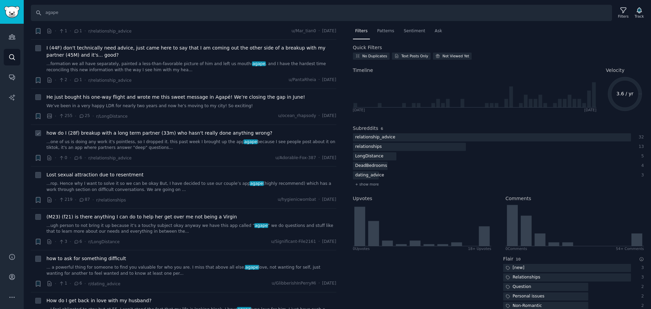
scroll to position [611, 0]
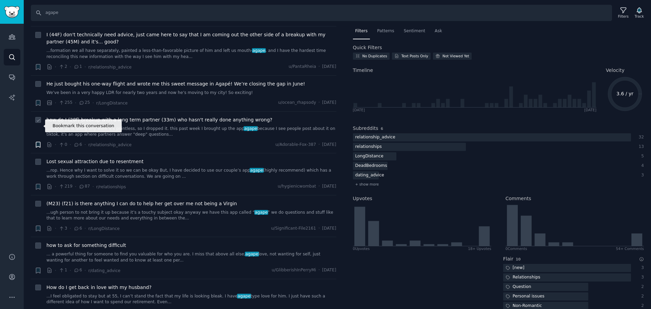
click at [38, 142] on icon "button" at bounding box center [38, 144] width 4 height 5
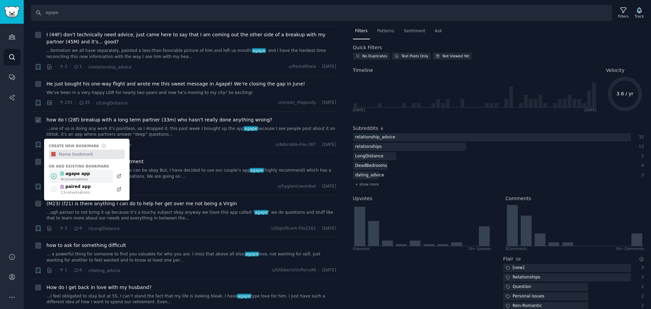
click at [81, 171] on div "agape app" at bounding box center [75, 174] width 31 height 6
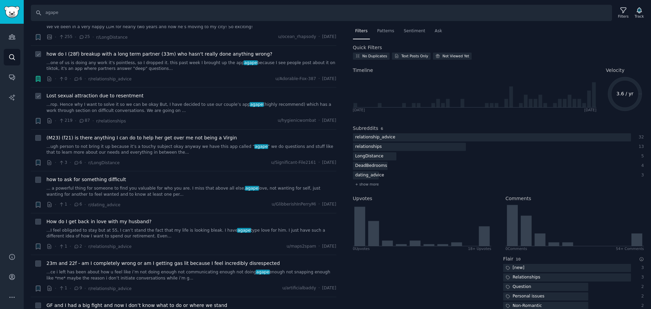
scroll to position [678, 0]
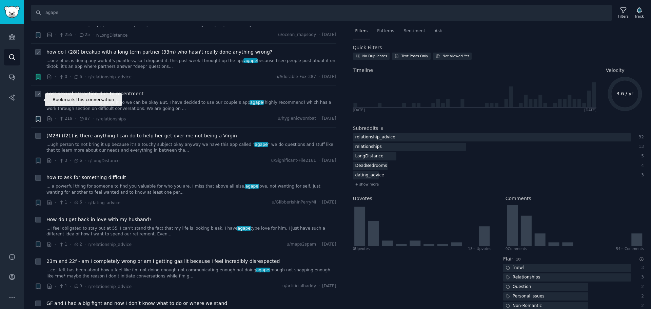
click at [35, 115] on icon "button" at bounding box center [38, 118] width 7 height 7
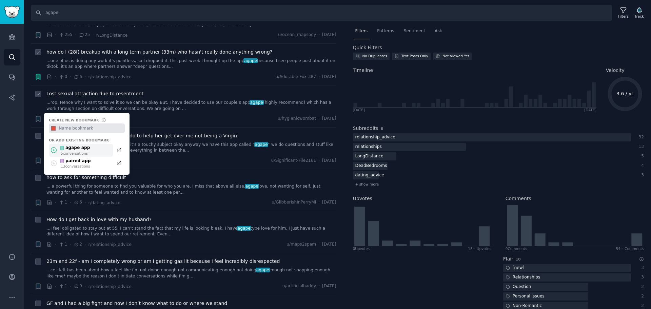
click at [70, 145] on div "agape app" at bounding box center [75, 148] width 31 height 6
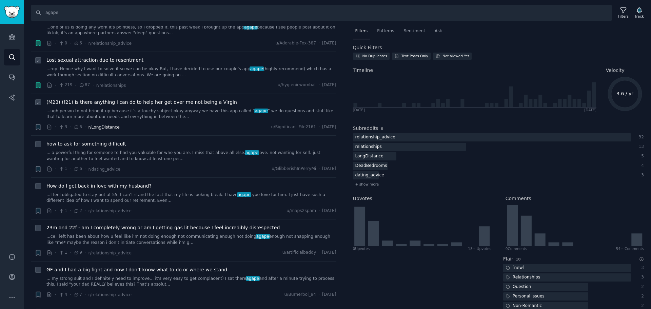
scroll to position [712, 0]
click at [38, 124] on icon "button" at bounding box center [38, 126] width 4 height 5
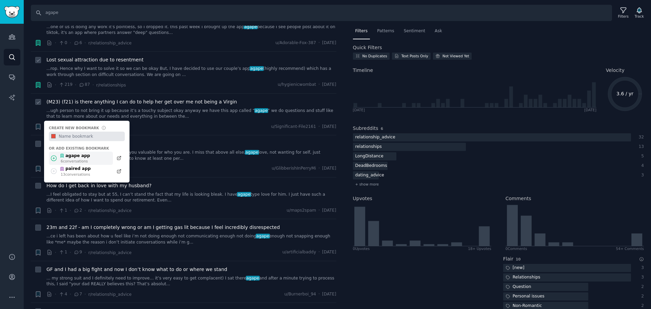
click at [84, 153] on div "agape app" at bounding box center [75, 156] width 31 height 6
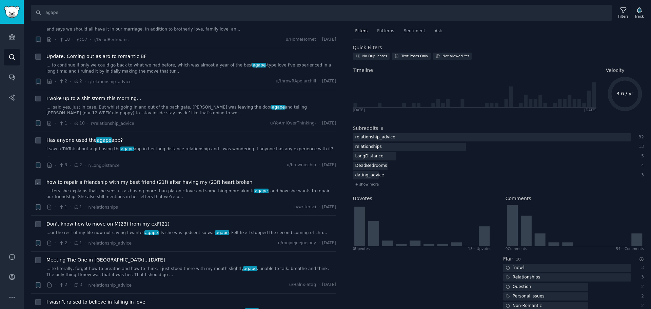
scroll to position [1052, 0]
click at [39, 162] on icon "button" at bounding box center [38, 164] width 4 height 5
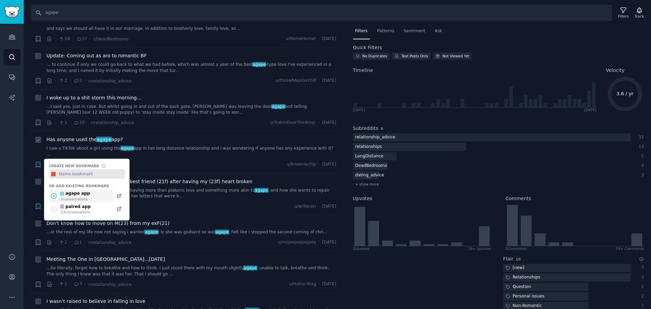
click at [84, 191] on div "agape app" at bounding box center [75, 194] width 31 height 6
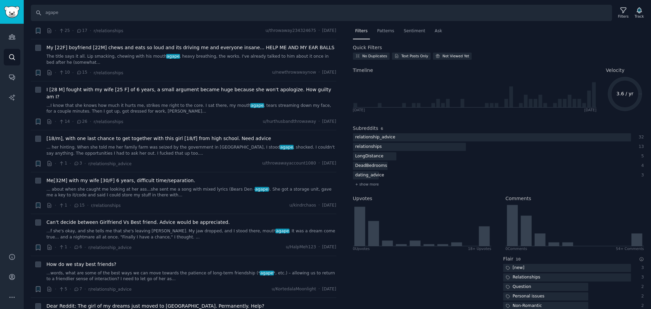
scroll to position [2181, 0]
click at [15, 80] on icon "Sidebar" at bounding box center [11, 77] width 7 height 7
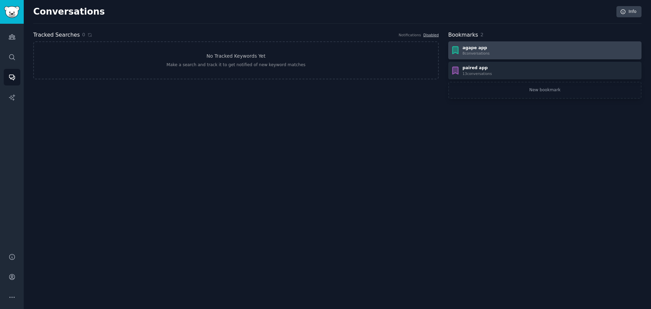
click at [486, 50] on div "agape app" at bounding box center [476, 48] width 27 height 6
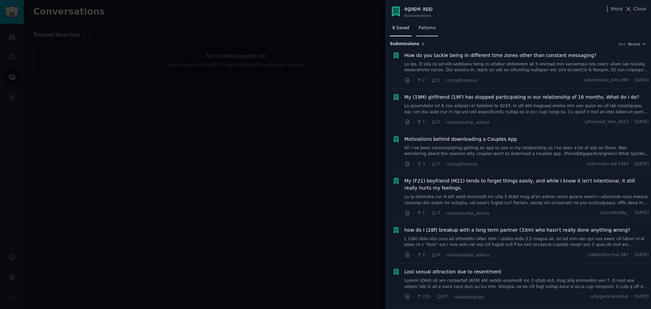
click at [425, 25] on span "Patterns" at bounding box center [427, 28] width 17 height 6
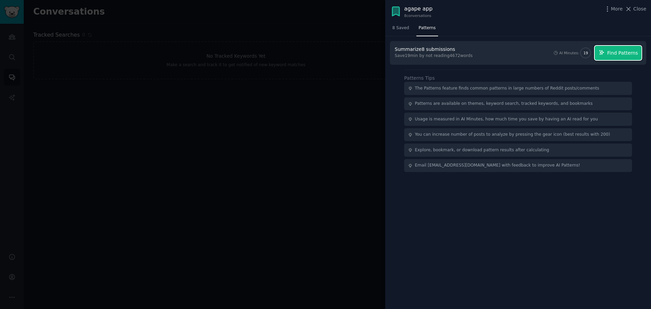
click at [630, 52] on span "Find Patterns" at bounding box center [623, 53] width 31 height 7
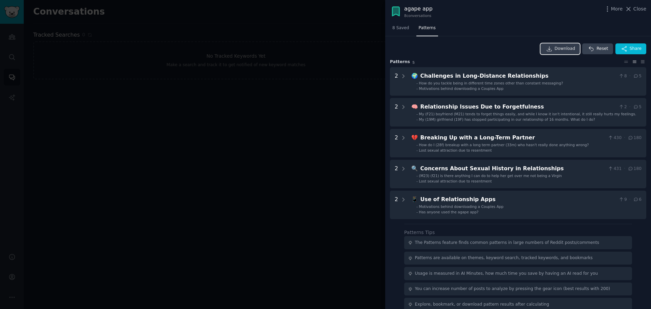
click at [563, 49] on span "Download" at bounding box center [565, 49] width 21 height 6
click at [322, 127] on div at bounding box center [325, 154] width 651 height 309
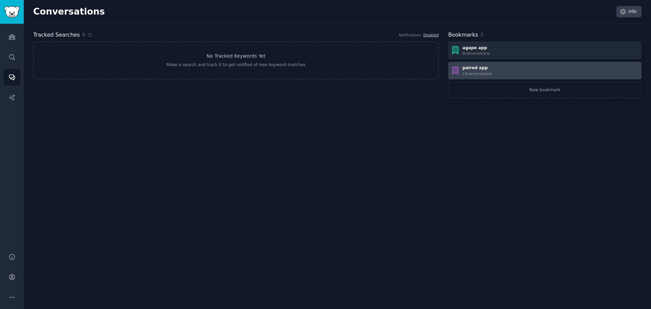
click at [474, 70] on div "paired app" at bounding box center [478, 68] width 30 height 6
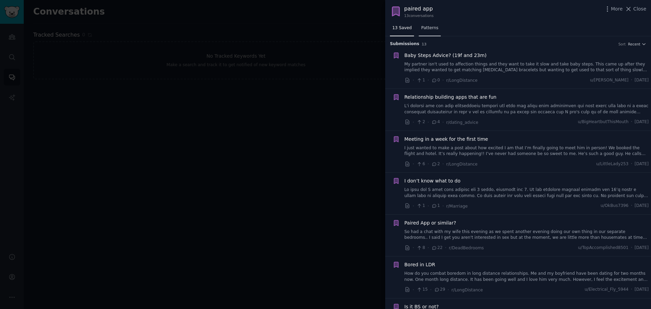
click at [431, 30] on span "Patterns" at bounding box center [429, 28] width 17 height 6
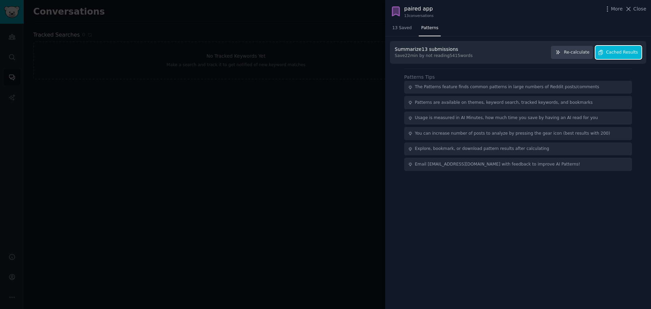
click at [616, 55] on span "Cached Results" at bounding box center [623, 53] width 32 height 6
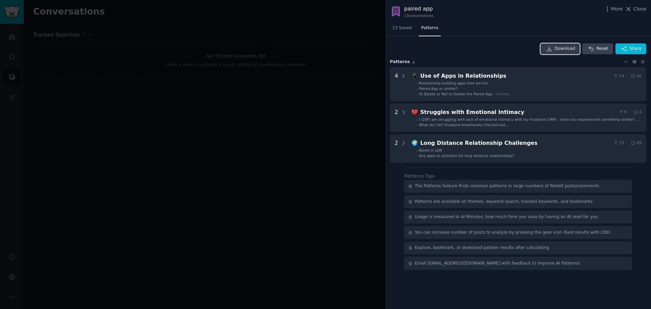
click at [563, 49] on span "Download" at bounding box center [565, 49] width 21 height 6
click at [645, 6] on span "Close" at bounding box center [640, 8] width 13 height 7
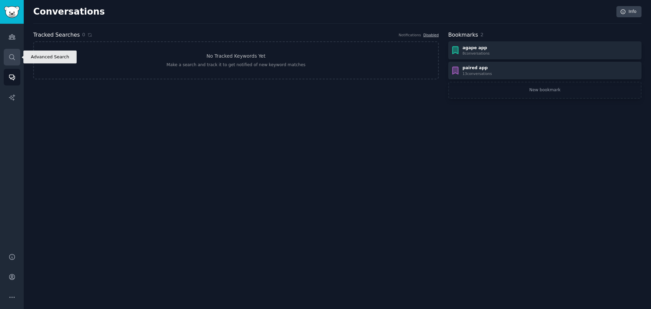
click at [15, 55] on icon "Sidebar" at bounding box center [11, 57] width 7 height 7
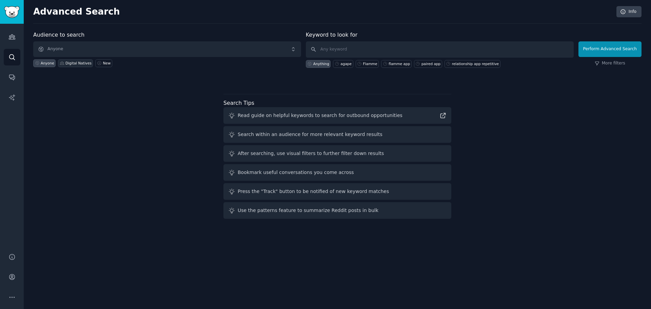
click at [68, 61] on div "Digital Natives" at bounding box center [78, 63] width 26 height 5
click at [343, 50] on input "text" at bounding box center [440, 49] width 268 height 16
paste input "Lovewick"
type input "Lovewick"
click at [597, 47] on button "Perform Advanced Search" at bounding box center [610, 49] width 63 height 16
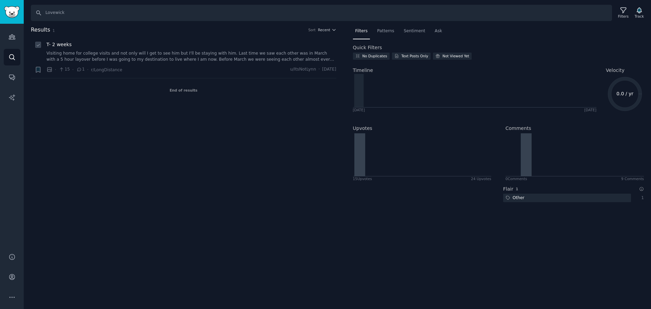
click at [162, 56] on link "Visiting home for college visits and not only will I get to see him but I'll be…" at bounding box center [191, 57] width 290 height 12
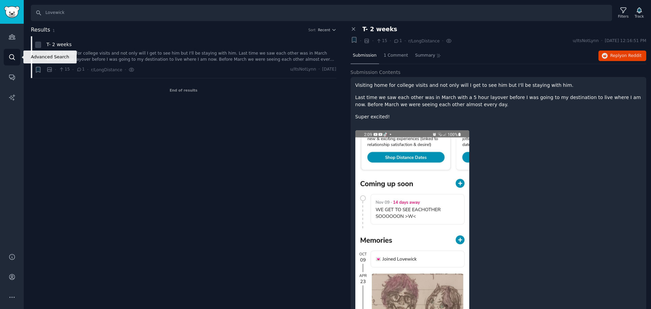
click at [17, 56] on link "Search" at bounding box center [12, 57] width 17 height 17
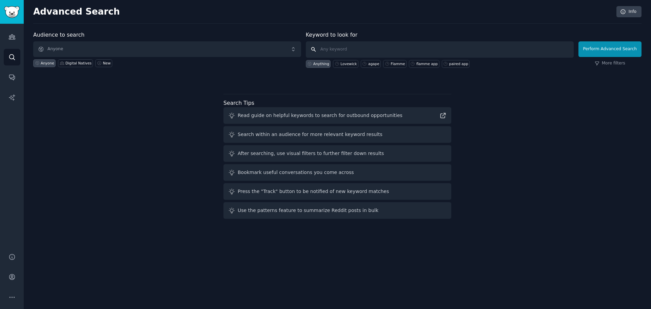
click at [329, 47] on input "text" at bounding box center [440, 49] width 268 height 16
click at [353, 64] on div "Lovewick" at bounding box center [349, 63] width 16 height 5
type input "Lovewick"
click at [76, 63] on div "Digital Natives" at bounding box center [78, 63] width 26 height 5
click button "Perform Advanced Search" at bounding box center [610, 49] width 63 height 16
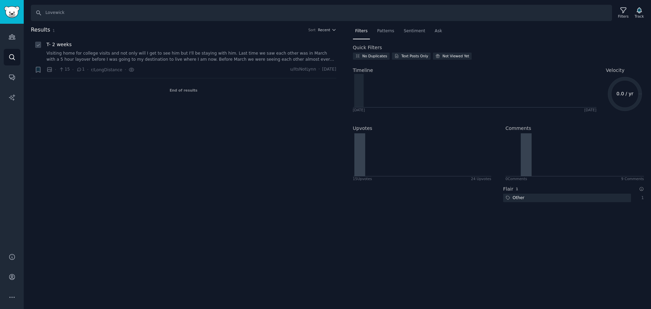
click at [120, 61] on link "Visiting home for college visits and not only will I get to see him but I'll be…" at bounding box center [191, 57] width 290 height 12
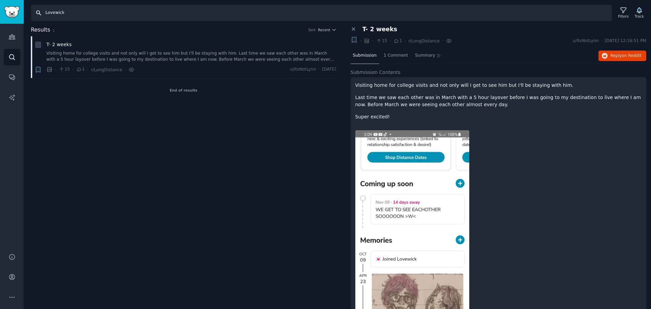
drag, startPoint x: 71, startPoint y: 10, endPoint x: 26, endPoint y: 8, distance: 45.2
click at [26, 8] on div "Search Lovewick Filters Track" at bounding box center [338, 10] width 628 height 21
paste input "Flamme"
type input "Flamme"
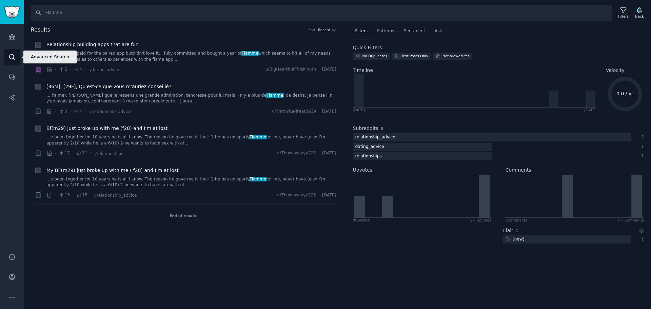
click at [9, 54] on icon "Sidebar" at bounding box center [11, 57] width 7 height 7
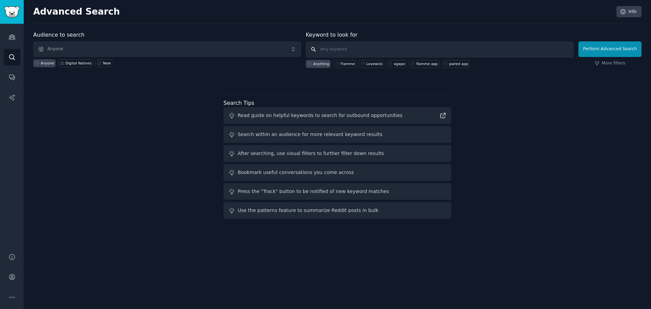
click at [354, 49] on input "text" at bounding box center [440, 49] width 268 height 16
type input "lovewisk"
click at [611, 47] on button "Perform Advanced Search" at bounding box center [610, 49] width 63 height 16
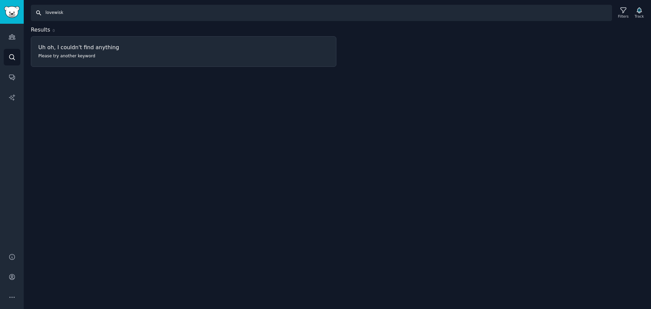
click at [71, 18] on input "lovewisk" at bounding box center [321, 13] width 581 height 16
type input "lovewick"
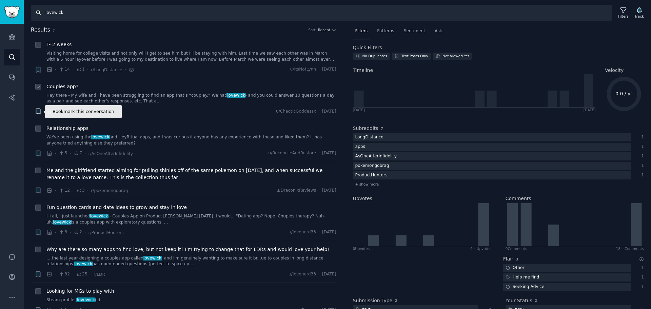
click at [38, 110] on icon "button" at bounding box center [38, 111] width 4 height 5
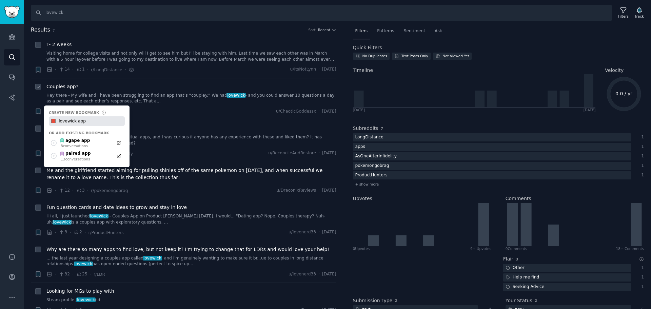
type input "lovewick app"
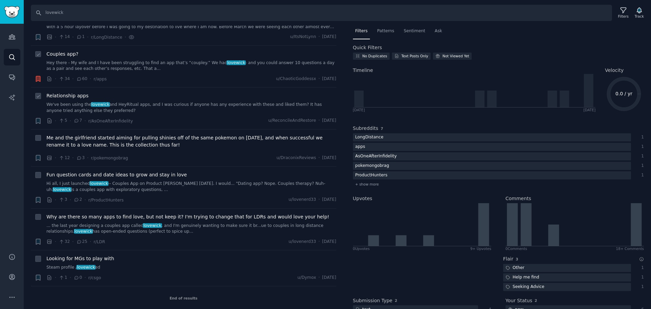
scroll to position [34, 0]
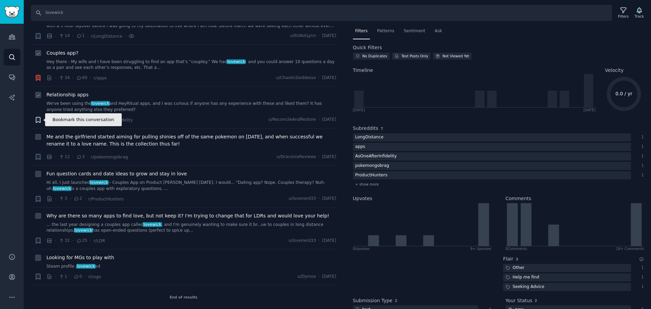
click at [37, 117] on icon "button" at bounding box center [38, 119] width 4 height 5
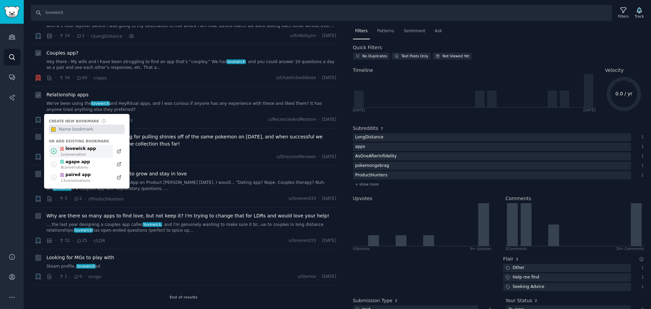
click at [72, 148] on div "lovewick app" at bounding box center [78, 149] width 36 height 6
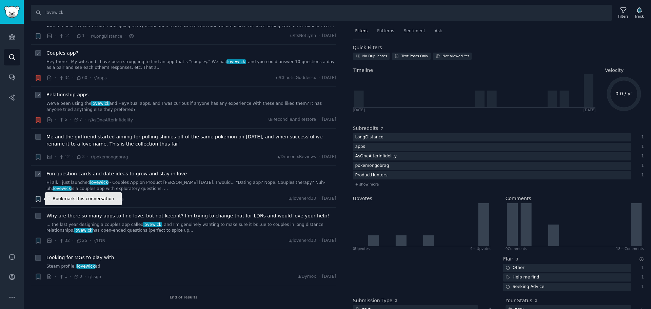
click at [39, 197] on icon "button" at bounding box center [38, 198] width 4 height 5
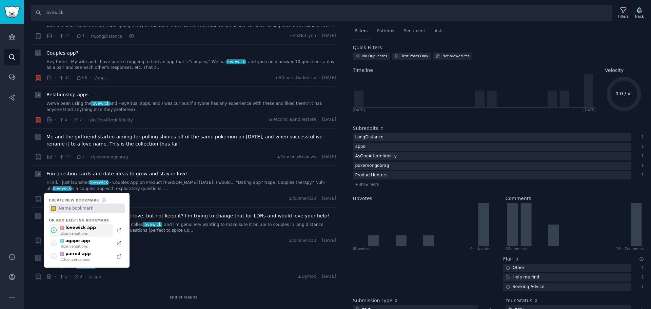
click at [71, 227] on div "lovewick app" at bounding box center [78, 228] width 36 height 6
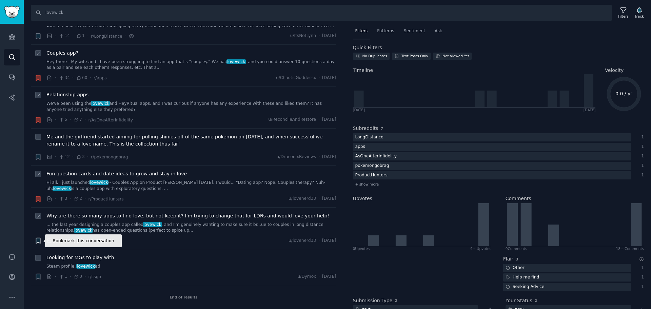
click at [38, 239] on icon "button" at bounding box center [38, 240] width 4 height 5
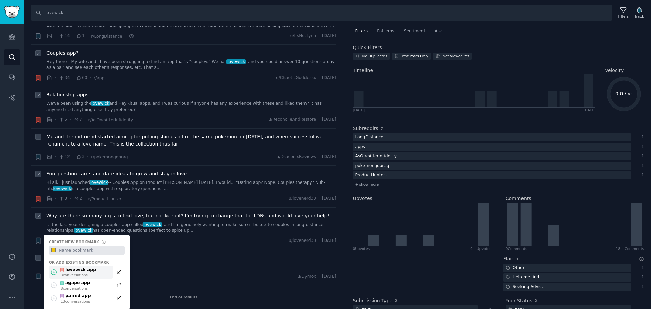
click at [79, 269] on div "lovewick app" at bounding box center [78, 270] width 36 height 6
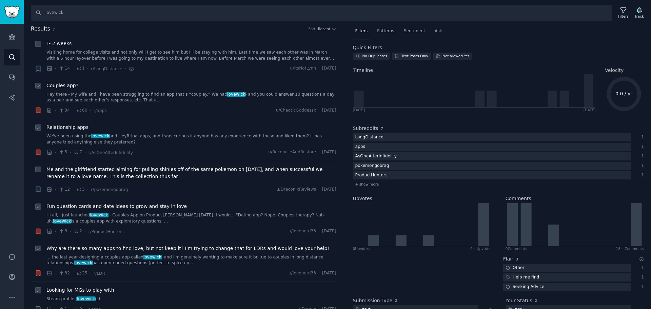
scroll to position [0, 0]
drag, startPoint x: 66, startPoint y: 13, endPoint x: 38, endPoint y: 9, distance: 29.1
click at [38, 9] on input "lovewick" at bounding box center [321, 13] width 581 height 16
type input "paired app"
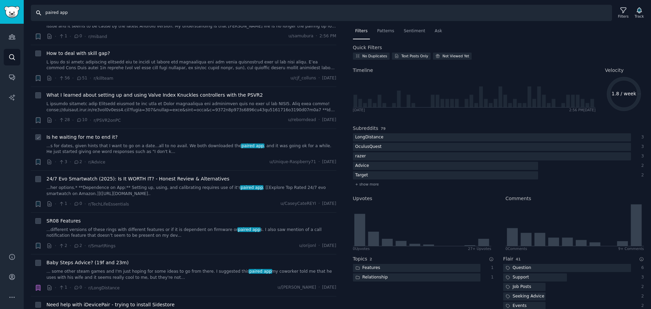
scroll to position [34, 0]
click at [38, 162] on icon "button" at bounding box center [38, 161] width 4 height 5
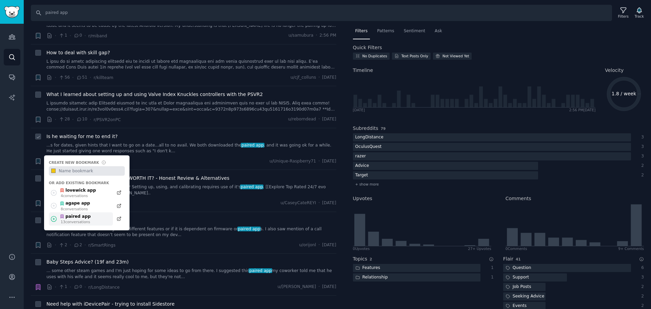
click at [81, 219] on div "13 conversation s" at bounding box center [76, 221] width 30 height 5
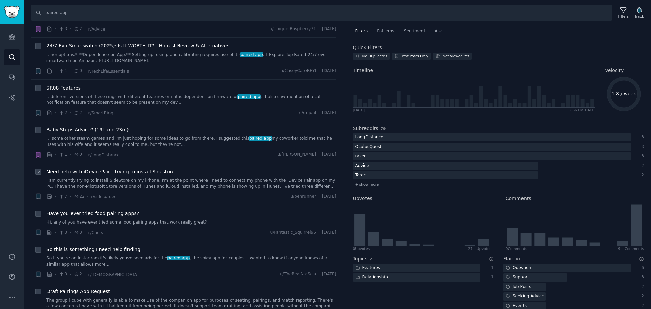
scroll to position [204, 0]
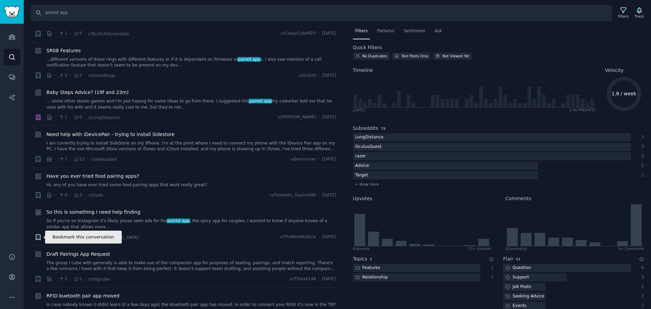
click at [39, 237] on icon "button" at bounding box center [38, 236] width 4 height 5
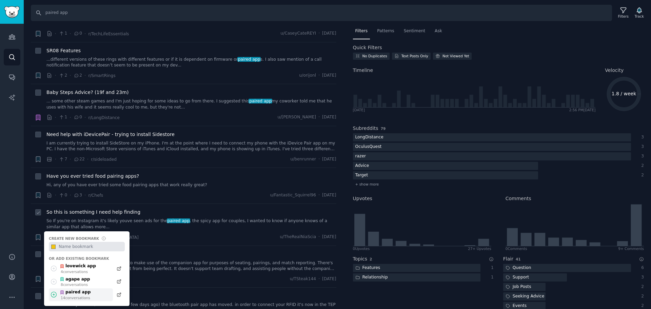
click at [86, 291] on div "paired app" at bounding box center [75, 292] width 31 height 6
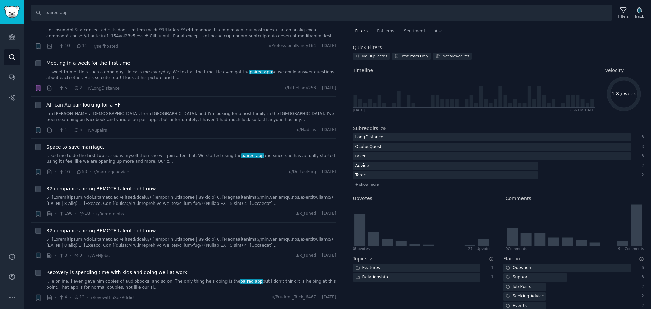
scroll to position [814, 0]
click at [37, 169] on icon "button" at bounding box center [38, 171] width 4 height 5
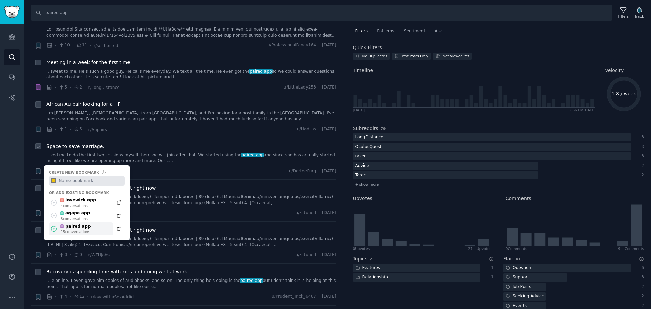
click at [75, 224] on div "paired app" at bounding box center [75, 227] width 31 height 6
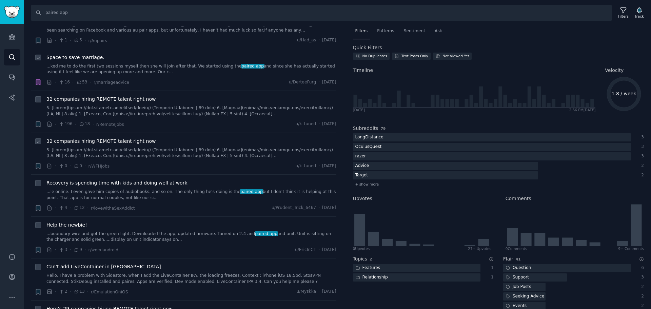
scroll to position [916, 0]
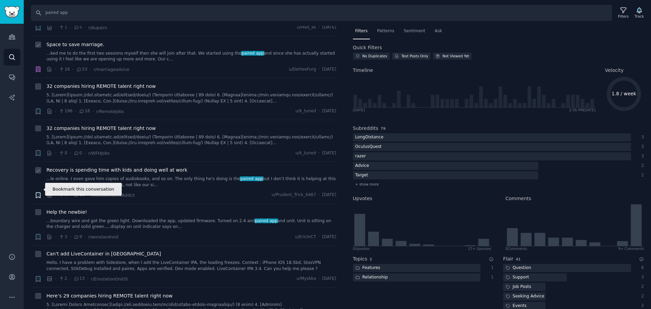
click at [38, 192] on icon "button" at bounding box center [38, 194] width 4 height 5
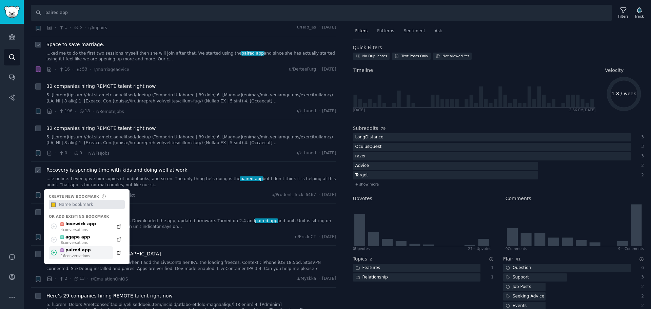
click at [86, 247] on div "paired app" at bounding box center [75, 250] width 31 height 6
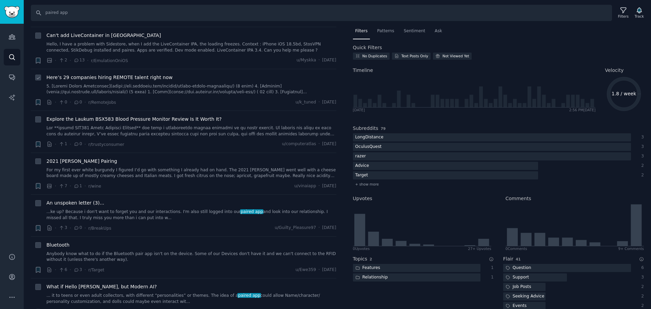
scroll to position [1153, 0]
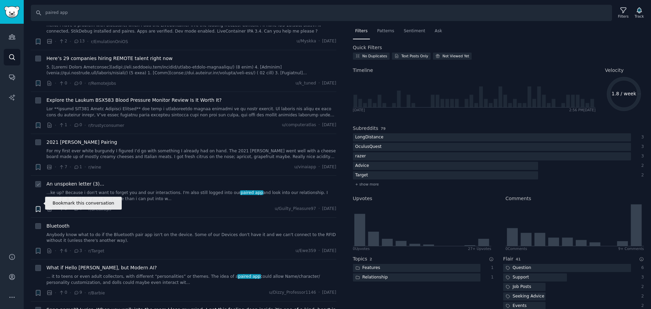
click at [36, 206] on icon "button" at bounding box center [38, 208] width 4 height 5
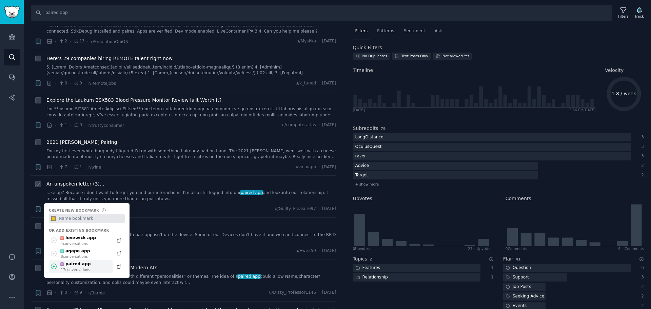
click at [78, 261] on div "paired app" at bounding box center [75, 264] width 31 height 6
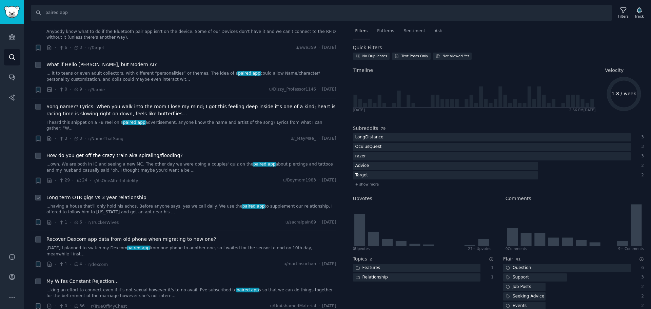
scroll to position [1357, 0]
click at [36, 219] on icon "button" at bounding box center [38, 221] width 4 height 5
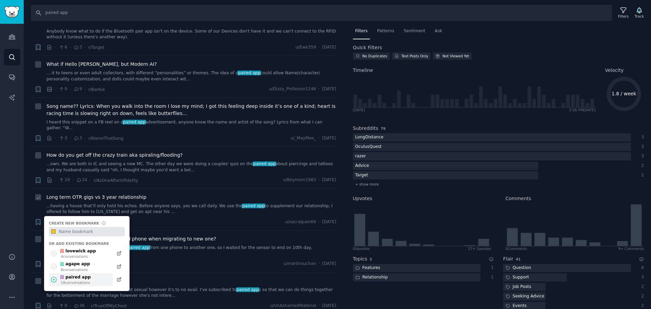
click at [78, 274] on div "paired app" at bounding box center [75, 277] width 31 height 6
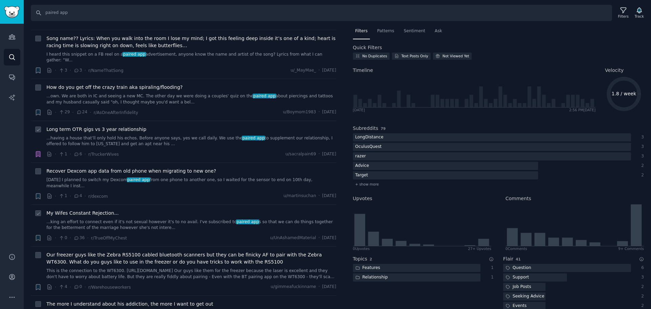
scroll to position [1459, 0]
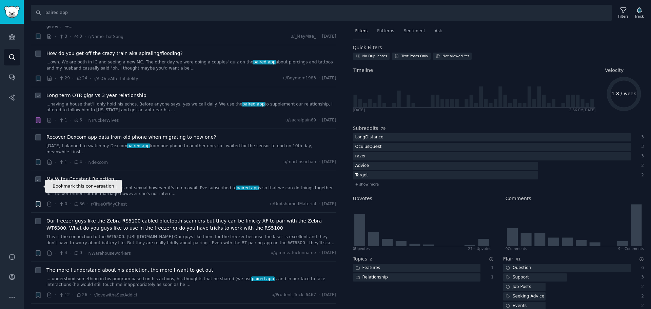
click at [37, 201] on icon "button" at bounding box center [38, 203] width 4 height 5
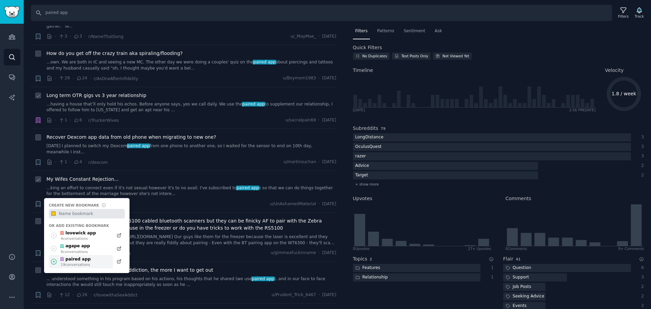
click at [81, 256] on div "paired app" at bounding box center [75, 259] width 31 height 6
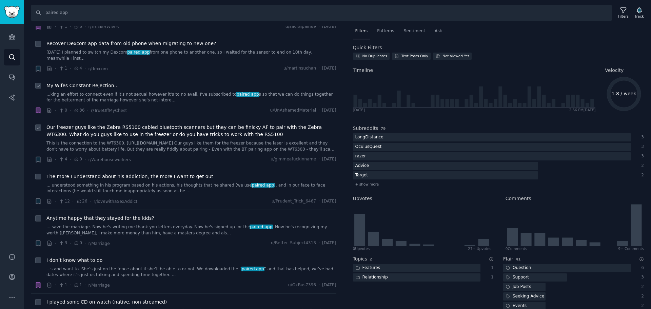
scroll to position [1560, 0]
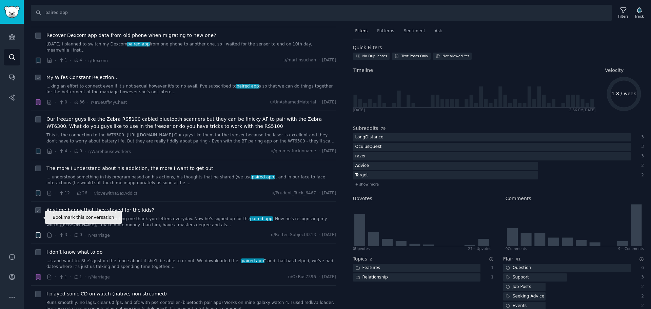
click at [36, 232] on icon "button" at bounding box center [38, 234] width 4 height 5
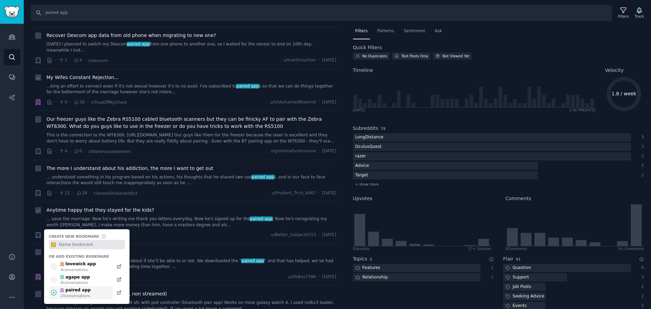
click at [81, 287] on div "paired app" at bounding box center [75, 290] width 31 height 6
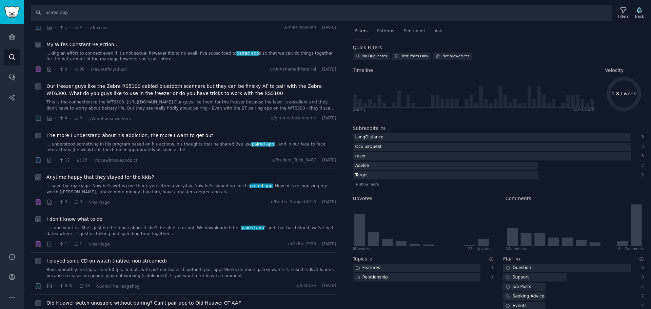
scroll to position [1594, 0]
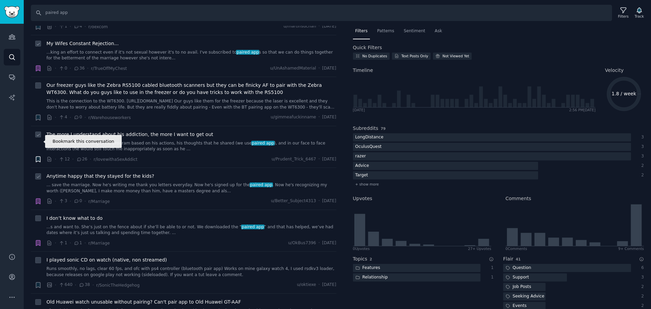
click at [39, 157] on icon "button" at bounding box center [38, 159] width 4 height 5
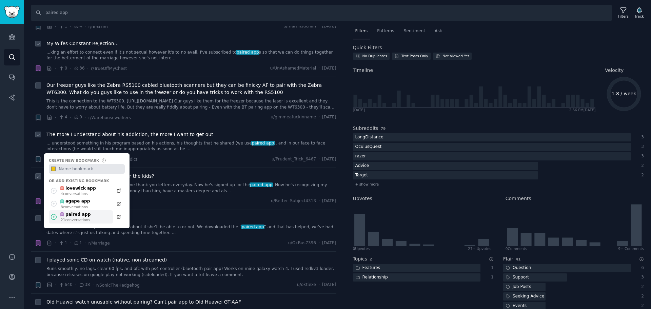
click at [77, 212] on div "paired app" at bounding box center [75, 215] width 31 height 6
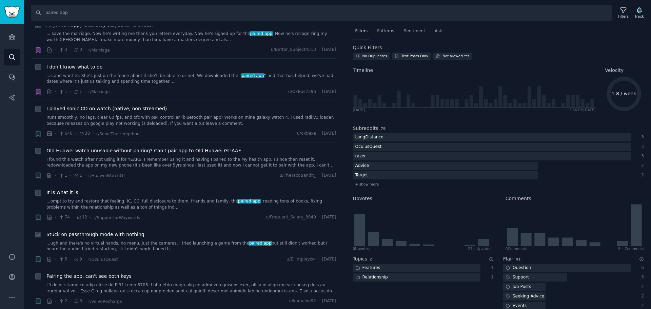
scroll to position [1798, 0]
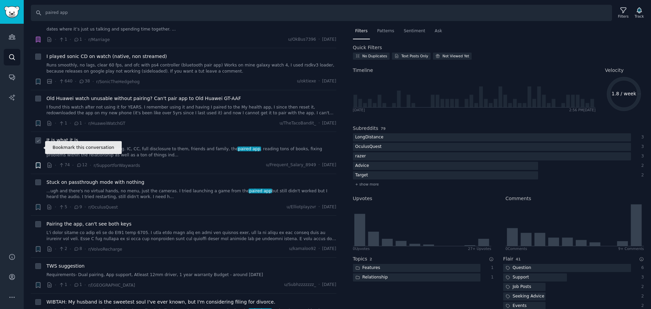
click at [38, 162] on icon "button" at bounding box center [38, 164] width 4 height 5
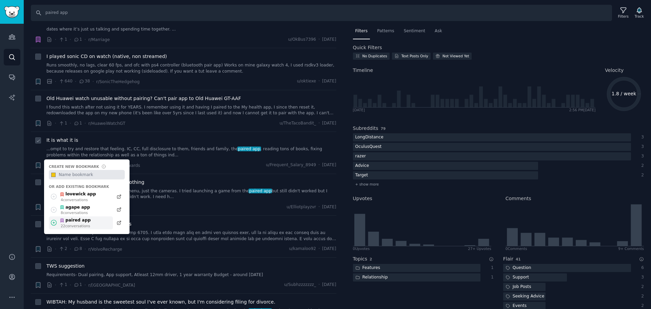
click at [74, 217] on div "paired app" at bounding box center [75, 220] width 31 height 6
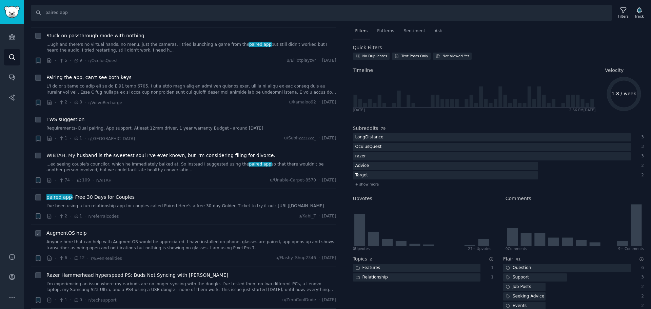
scroll to position [1967, 0]
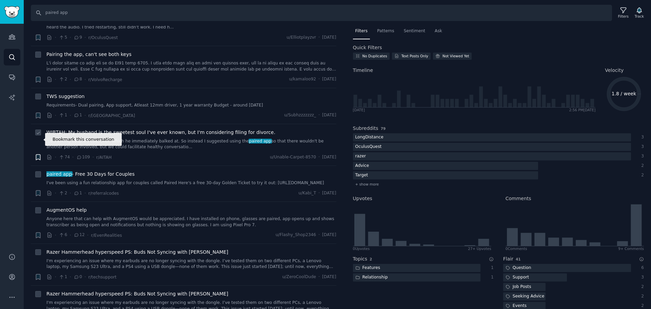
click at [38, 155] on icon "button" at bounding box center [38, 157] width 4 height 5
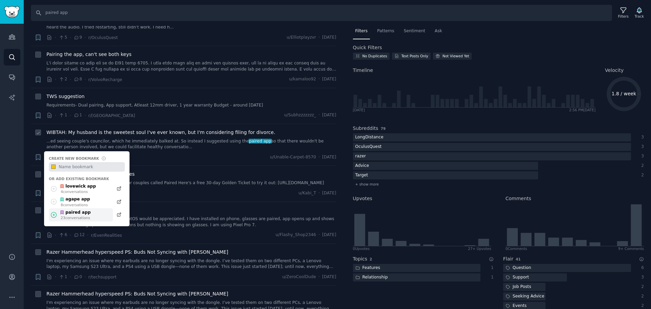
click at [77, 210] on div "paired app" at bounding box center [75, 213] width 31 height 6
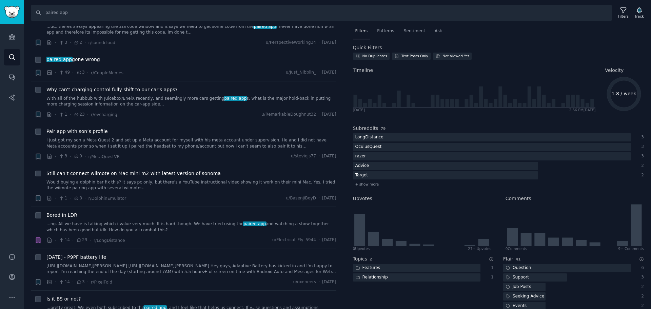
scroll to position [3426, 0]
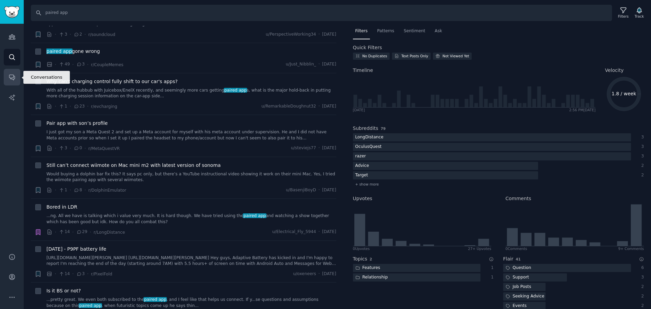
click at [13, 78] on icon "Sidebar" at bounding box center [11, 77] width 7 height 7
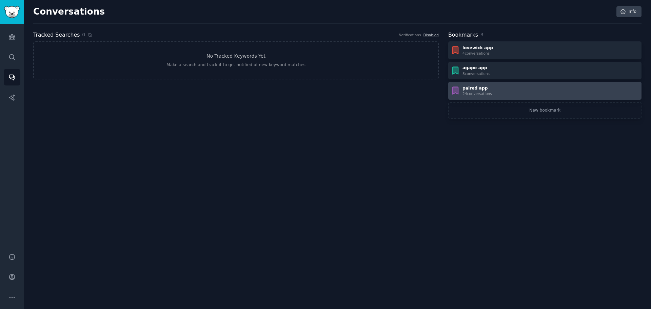
click at [473, 90] on div "paired app" at bounding box center [478, 88] width 30 height 6
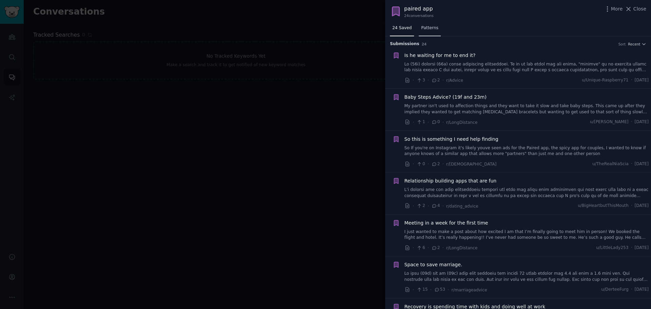
click at [428, 31] on link "Patterns" at bounding box center [430, 30] width 22 height 14
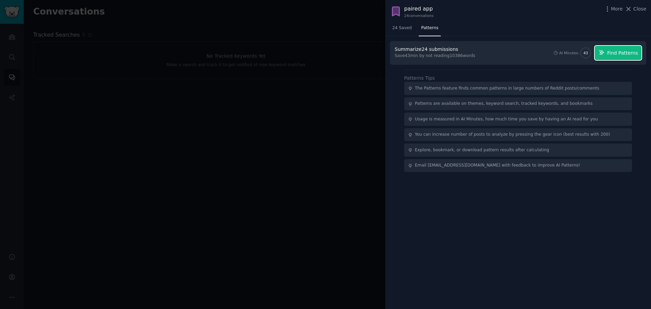
click at [620, 51] on span "Find Patterns" at bounding box center [623, 53] width 31 height 7
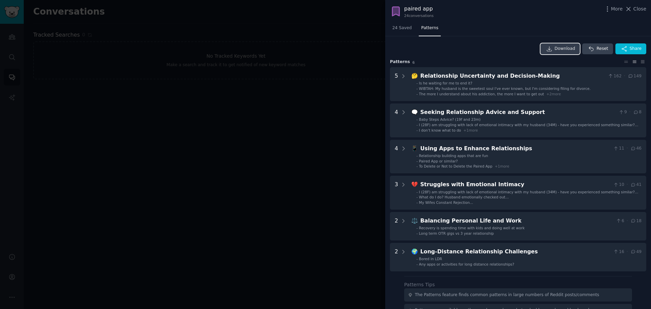
click at [568, 48] on span "Download" at bounding box center [565, 49] width 21 height 6
click at [334, 121] on div at bounding box center [325, 154] width 651 height 309
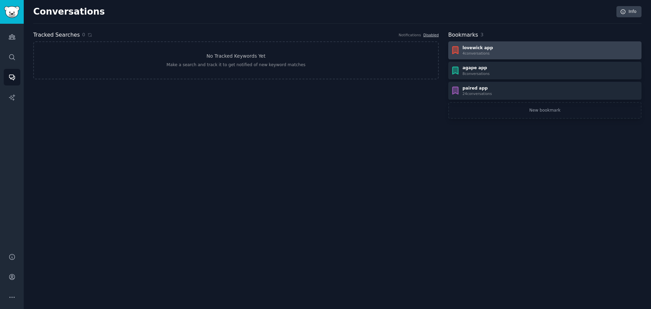
click at [471, 48] on div "lovewick app" at bounding box center [478, 48] width 31 height 6
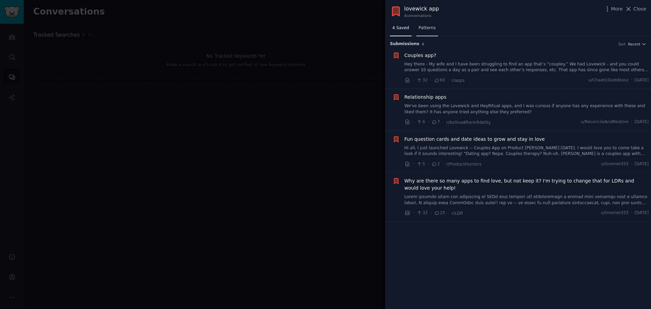
click at [427, 28] on span "Patterns" at bounding box center [427, 28] width 17 height 6
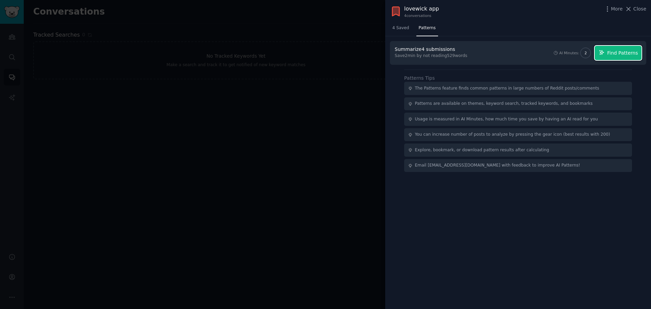
click at [612, 53] on span "Find Patterns" at bounding box center [623, 53] width 31 height 7
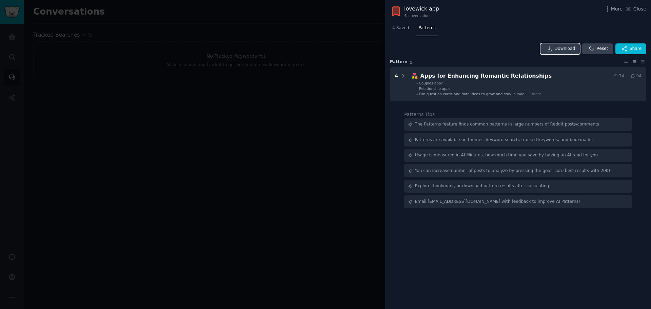
click at [561, 44] on link "Download" at bounding box center [561, 48] width 40 height 11
click at [273, 185] on div at bounding box center [325, 154] width 651 height 309
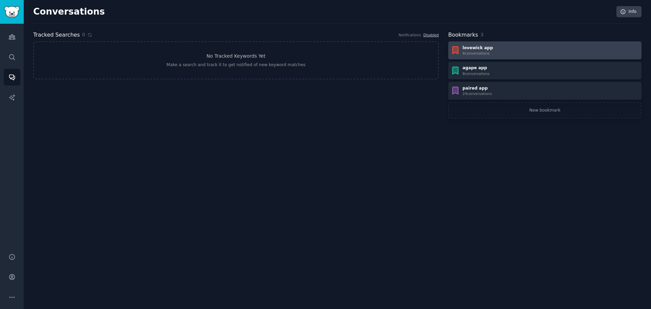
click at [466, 48] on div "lovewick app" at bounding box center [478, 48] width 31 height 6
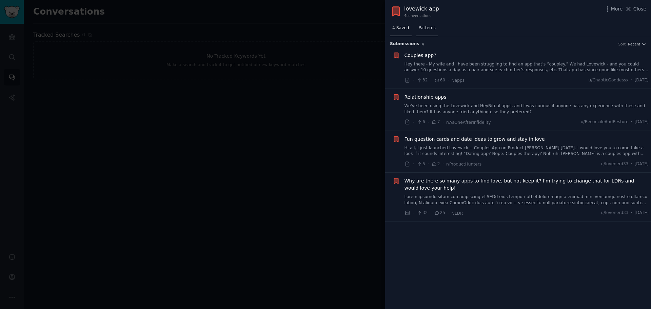
click at [426, 33] on link "Patterns" at bounding box center [428, 30] width 22 height 14
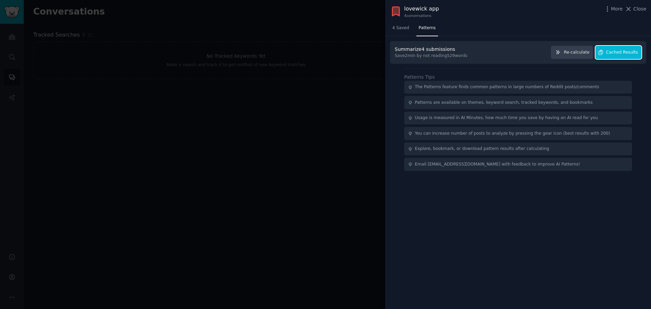
click at [614, 54] on span "Cached Results" at bounding box center [623, 53] width 32 height 6
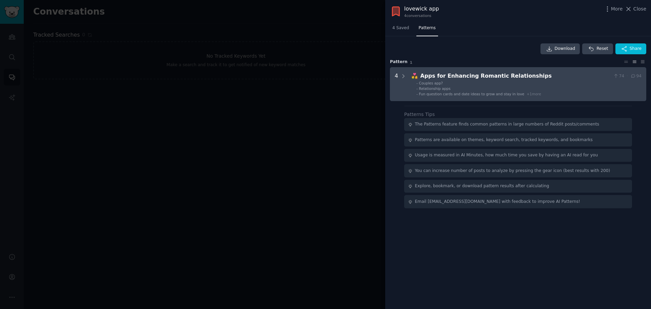
click at [428, 79] on div "Apps for Enhancing Romantic Relationships" at bounding box center [516, 76] width 190 height 8
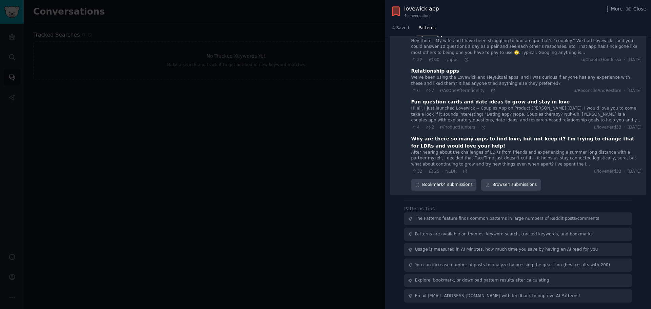
scroll to position [55, 0]
click at [272, 189] on div at bounding box center [325, 154] width 651 height 309
